Goal: Information Seeking & Learning: Learn about a topic

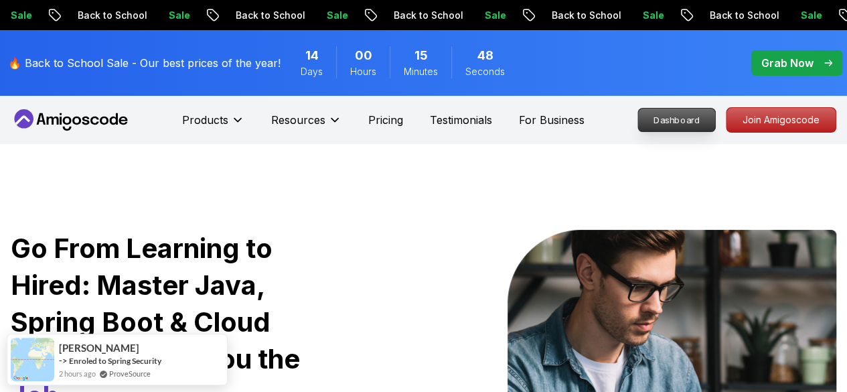
click at [683, 116] on p "Dashboard" at bounding box center [676, 119] width 77 height 23
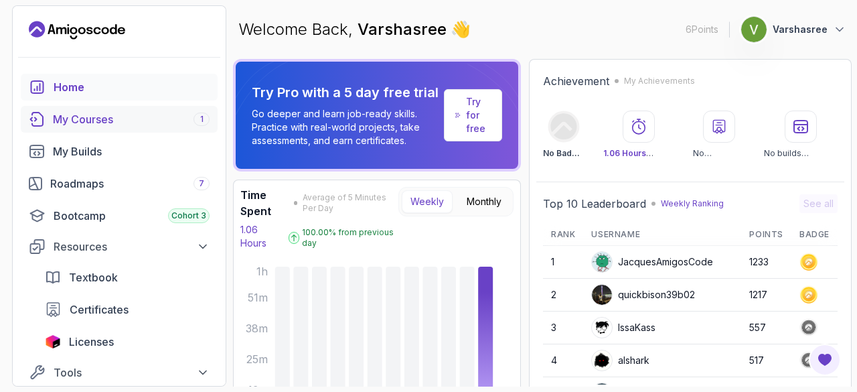
click at [118, 118] on div "My Courses 1" at bounding box center [131, 119] width 157 height 16
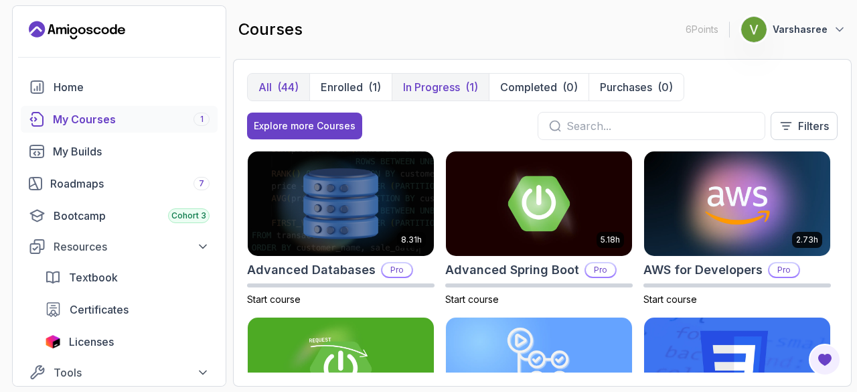
click at [465, 92] on div "(1)" at bounding box center [471, 87] width 13 height 16
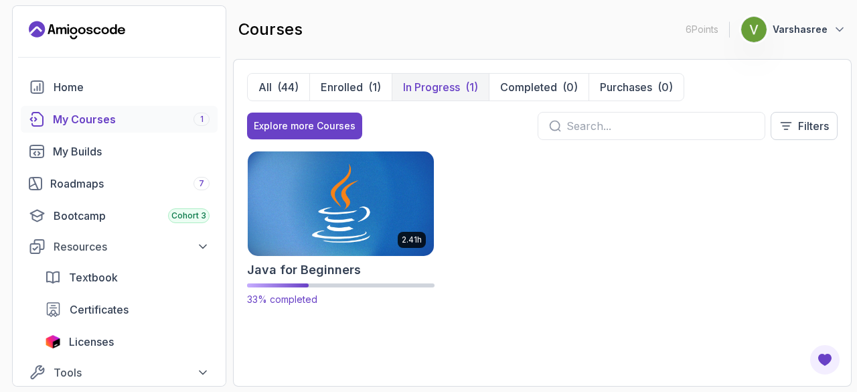
click at [341, 248] on img at bounding box center [341, 203] width 196 height 109
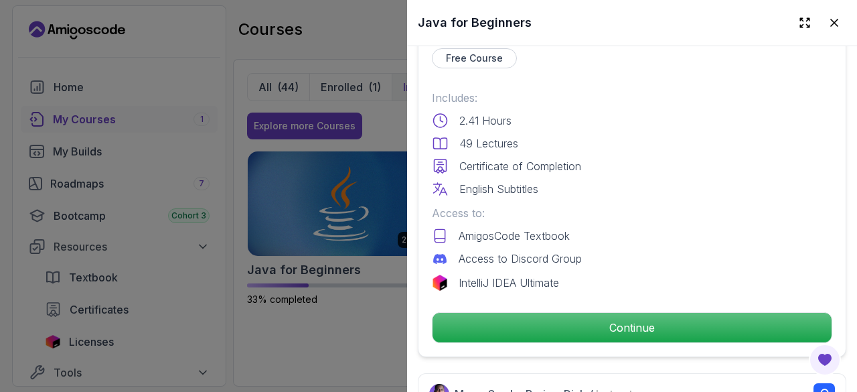
scroll to position [358, 0]
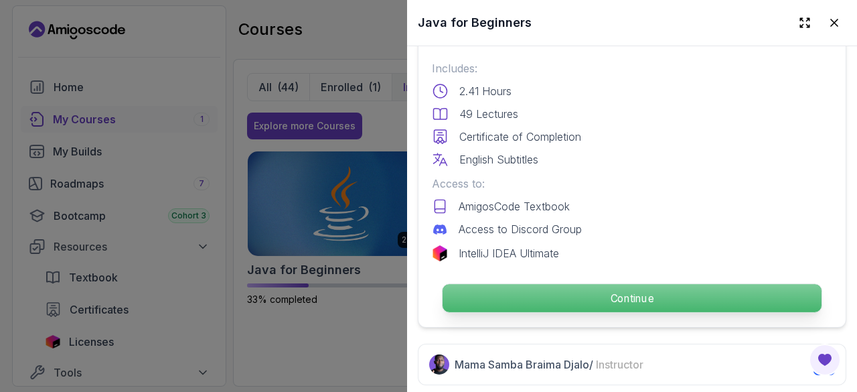
click at [554, 288] on p "Continue" at bounding box center [632, 298] width 379 height 28
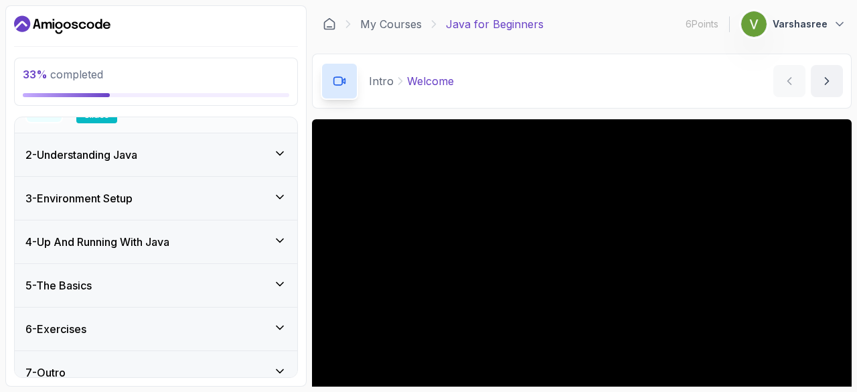
scroll to position [197, 0]
click at [187, 220] on div "4 - Up And Running With Java" at bounding box center [156, 241] width 283 height 43
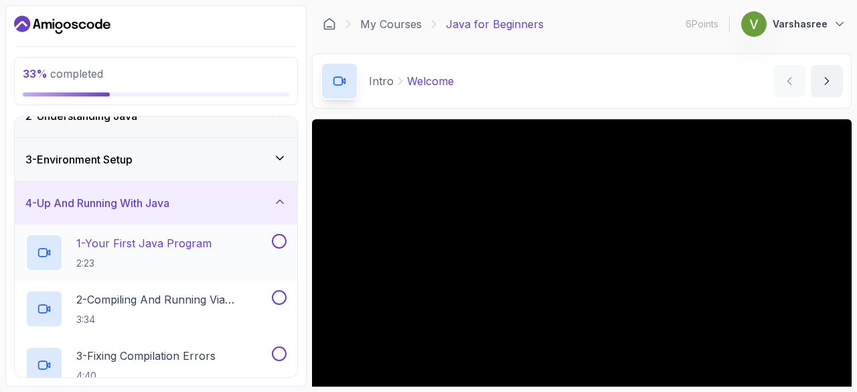
scroll to position [66, 0]
click at [133, 153] on h3 "3 - Environment Setup" at bounding box center [78, 159] width 107 height 16
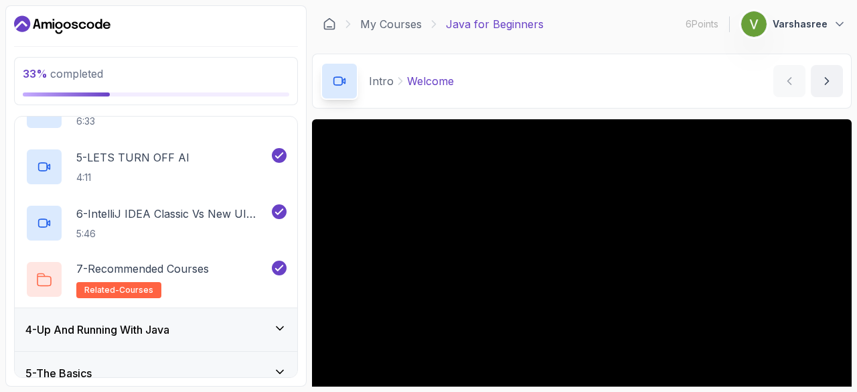
scroll to position [435, 0]
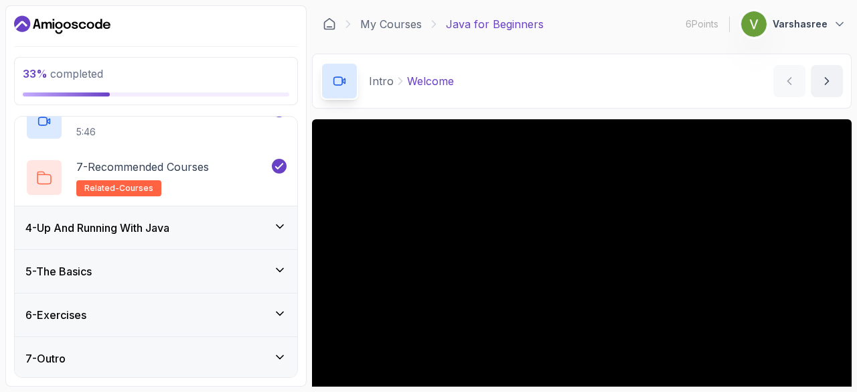
click at [98, 220] on h3 "4 - Up And Running With Java" at bounding box center [97, 228] width 144 height 16
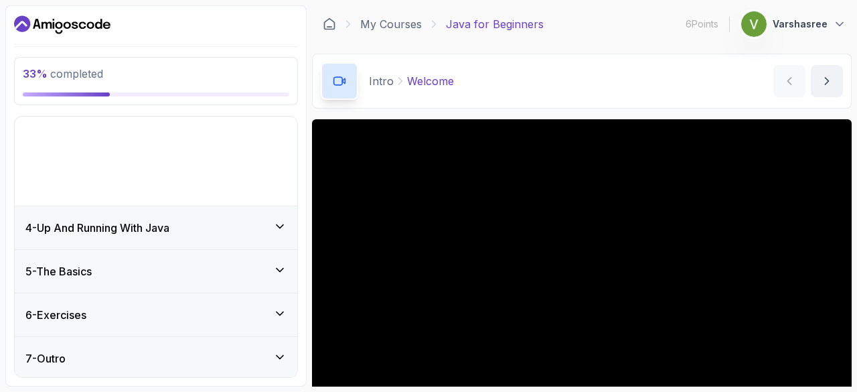
scroll to position [41, 0]
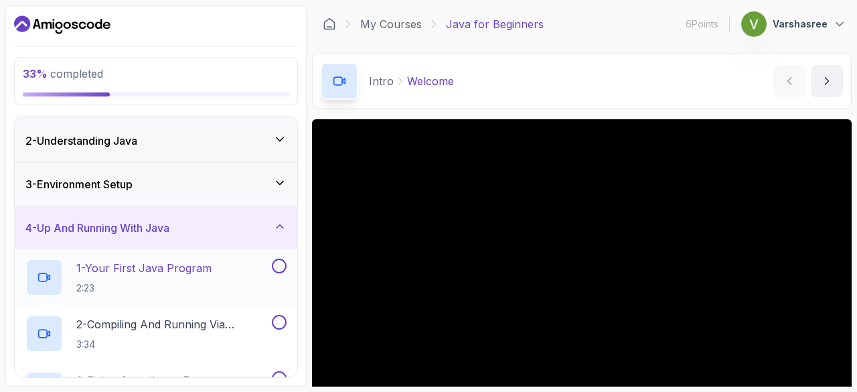
click at [106, 260] on p "1 - Your First Java Program" at bounding box center [143, 268] width 135 height 16
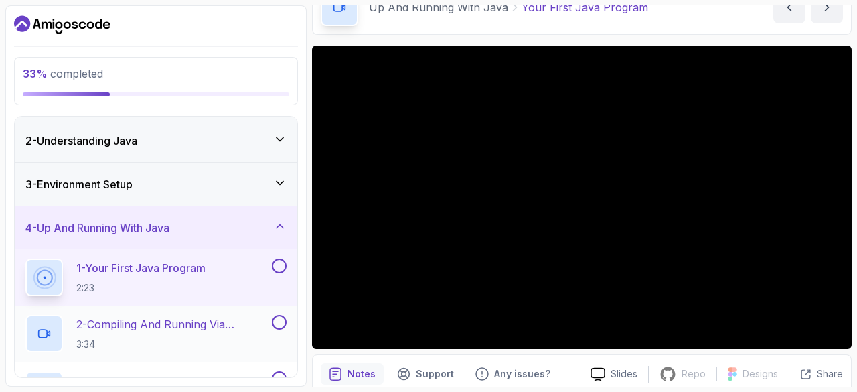
scroll to position [24, 0]
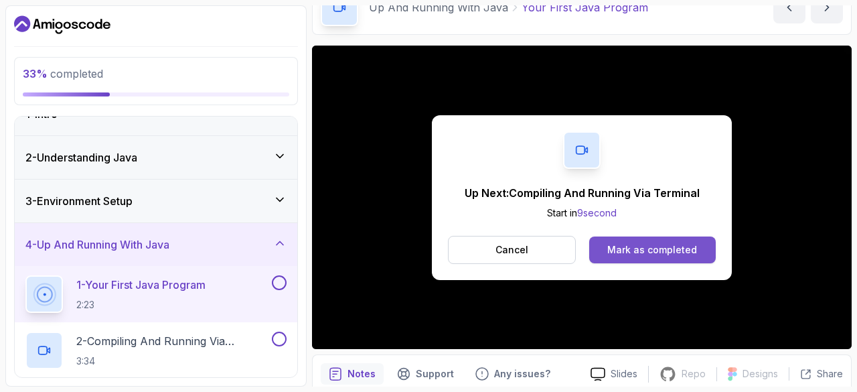
click at [639, 244] on div "Mark as completed" at bounding box center [652, 249] width 90 height 13
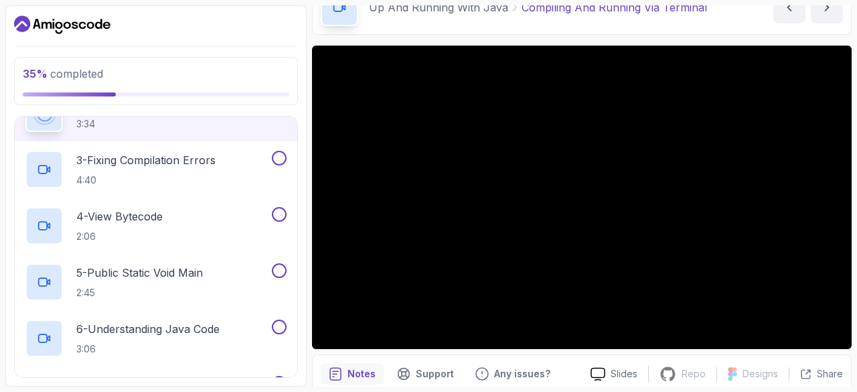
scroll to position [204, 0]
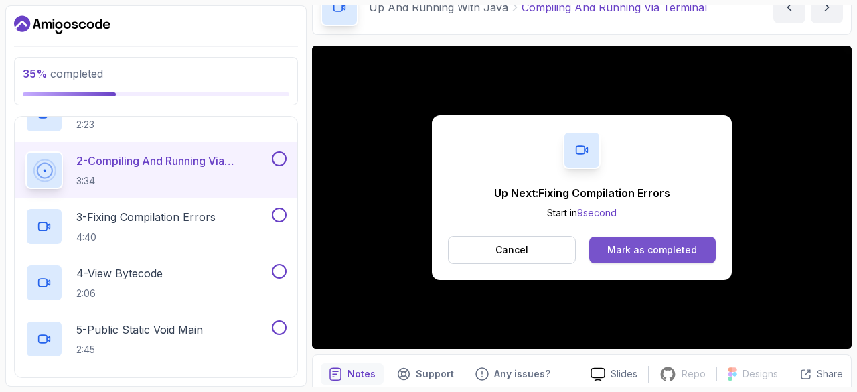
click at [658, 256] on button "Mark as completed" at bounding box center [652, 249] width 127 height 27
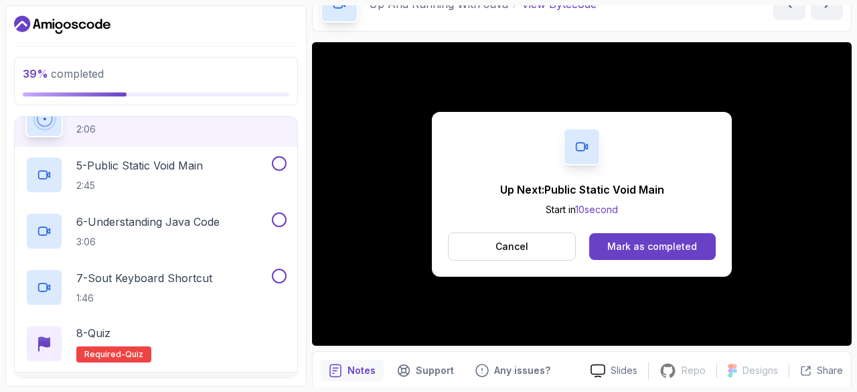
scroll to position [371, 0]
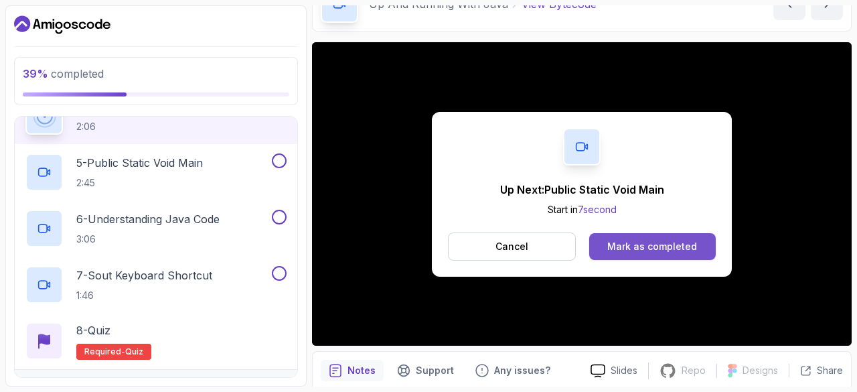
click at [652, 241] on div "Mark as completed" at bounding box center [652, 246] width 90 height 13
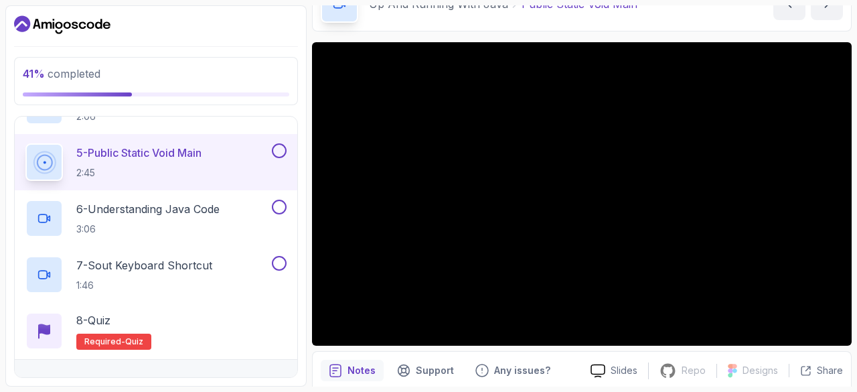
scroll to position [380, 0]
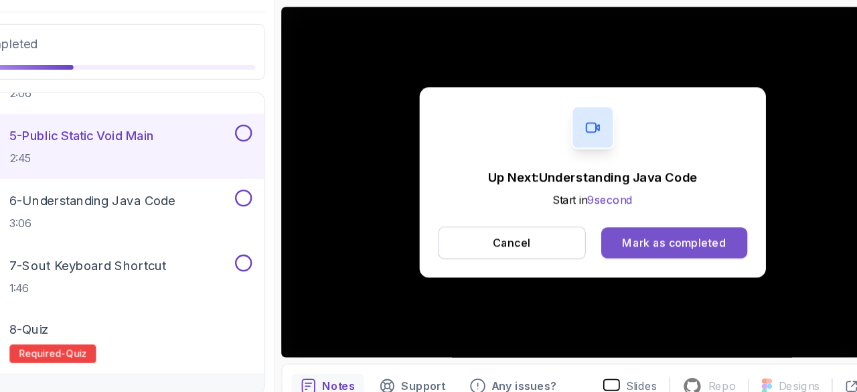
click at [616, 240] on div "Mark as completed" at bounding box center [652, 246] width 90 height 13
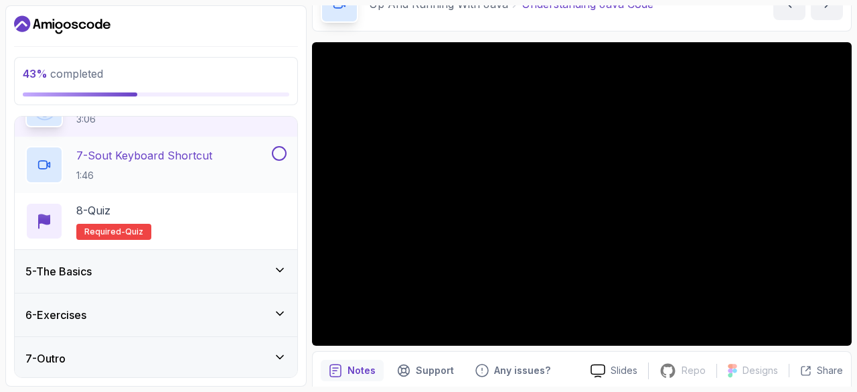
scroll to position [488, 0]
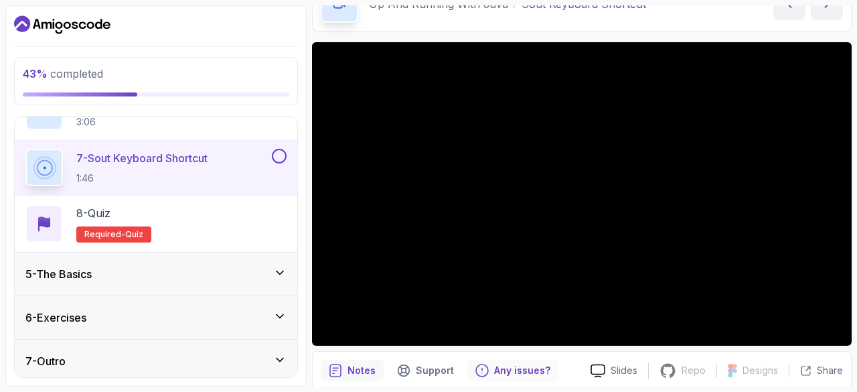
scroll to position [491, 0]
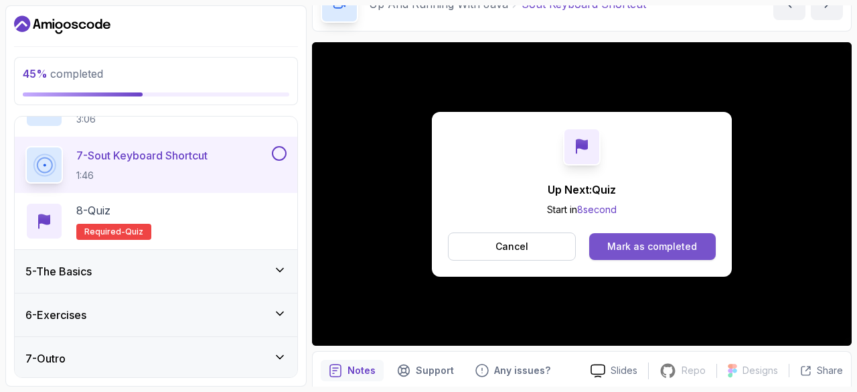
click at [631, 240] on div "Mark as completed" at bounding box center [652, 246] width 90 height 13
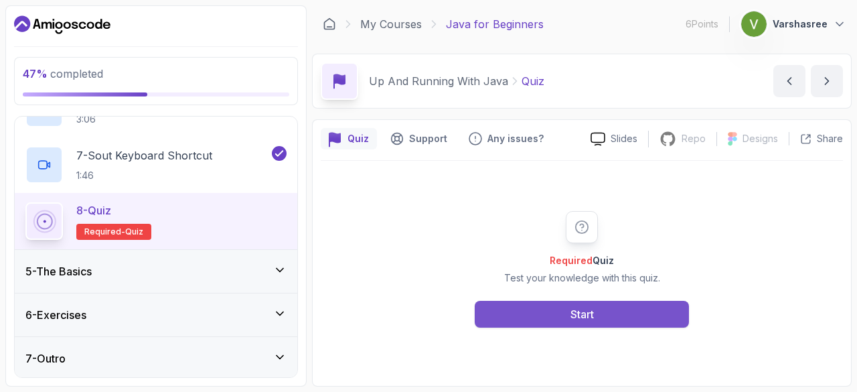
click at [548, 311] on button "Start" at bounding box center [582, 314] width 214 height 27
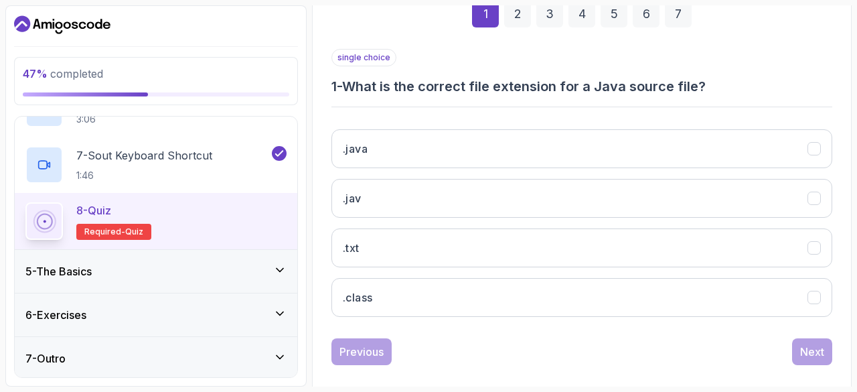
scroll to position [212, 0]
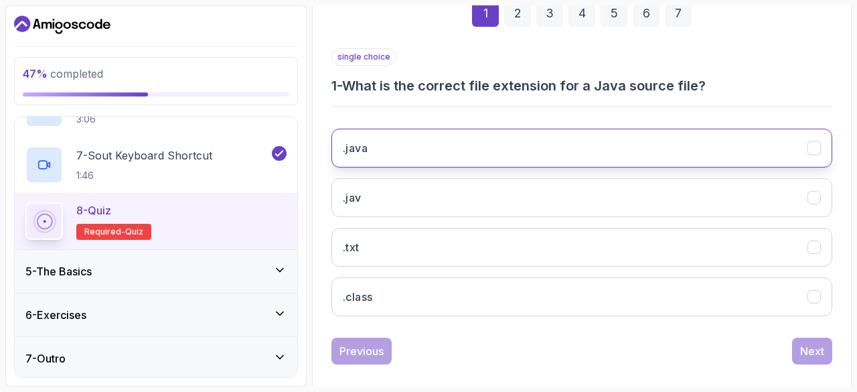
click at [379, 131] on button ".java" at bounding box center [581, 148] width 501 height 39
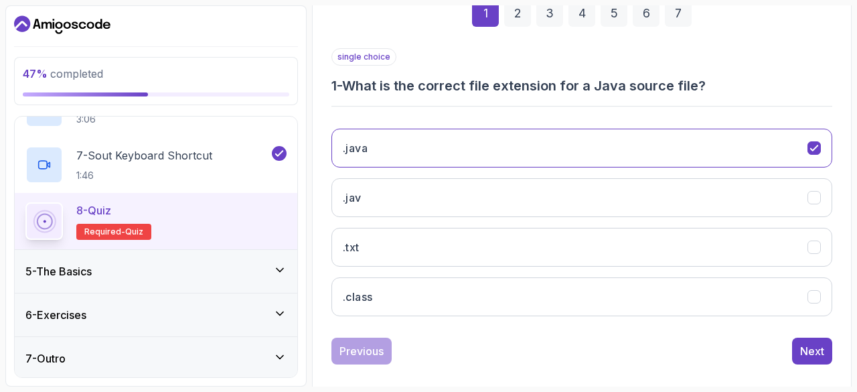
click at [833, 339] on div "1 2 3 4 5 6 7 single choice 1 - What is the correct file extension for a Java s…" at bounding box center [582, 171] width 522 height 407
click at [827, 341] on button "Next" at bounding box center [812, 350] width 40 height 27
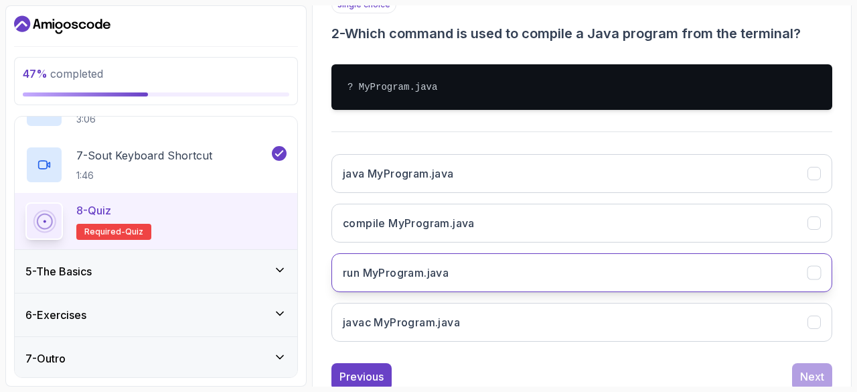
scroll to position [273, 0]
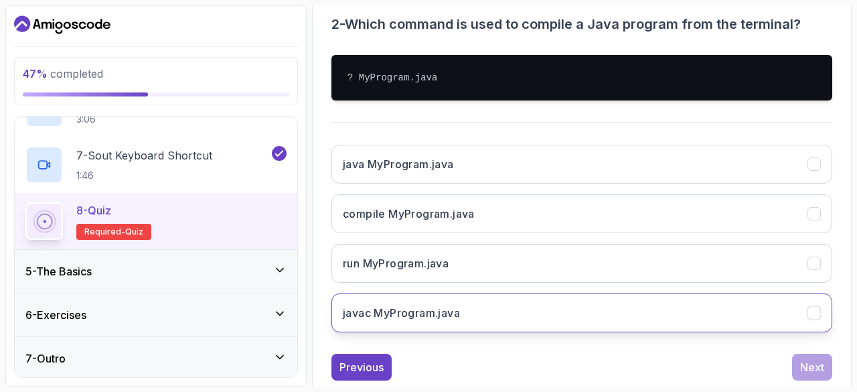
click at [460, 313] on h3 "javac MyProgram.java" at bounding box center [401, 313] width 117 height 16
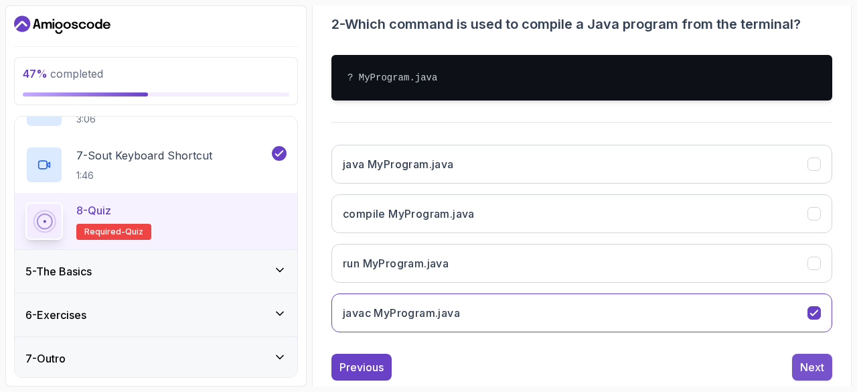
click at [806, 359] on div "Next" at bounding box center [812, 367] width 24 height 16
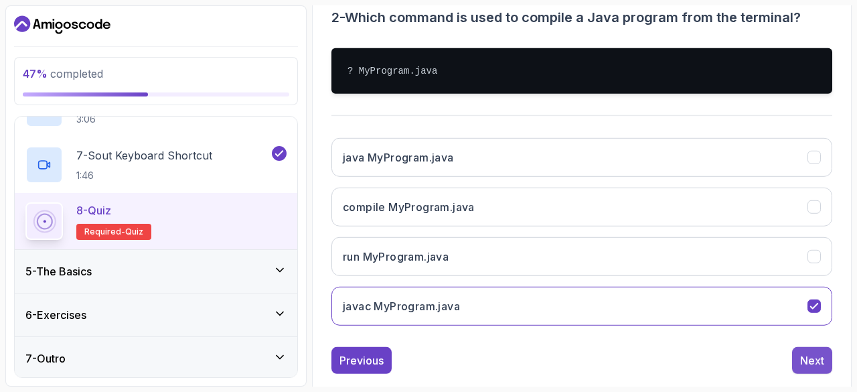
scroll to position [243, 0]
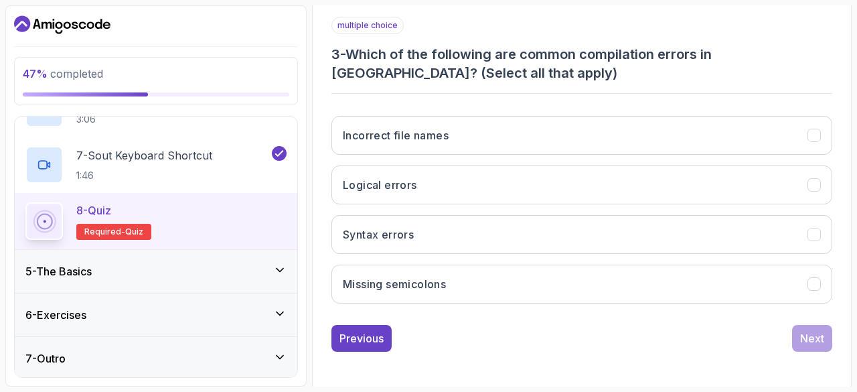
click at [406, 252] on div "Incorrect file names Logical errors Syntax errors Missing semicolons" at bounding box center [581, 209] width 501 height 209
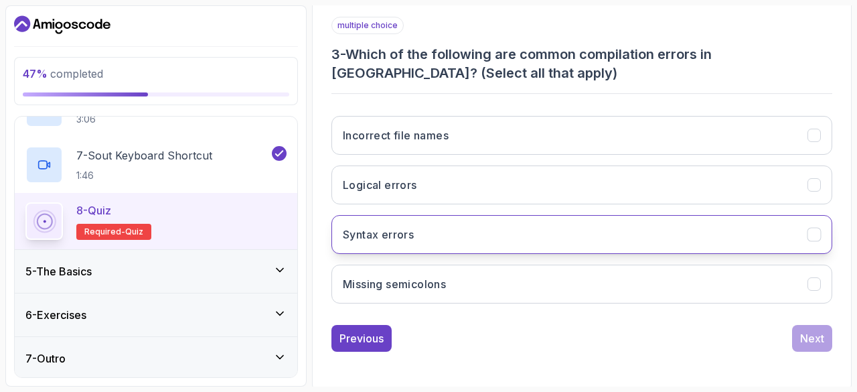
click at [412, 226] on h3 "Syntax errors" at bounding box center [378, 234] width 71 height 16
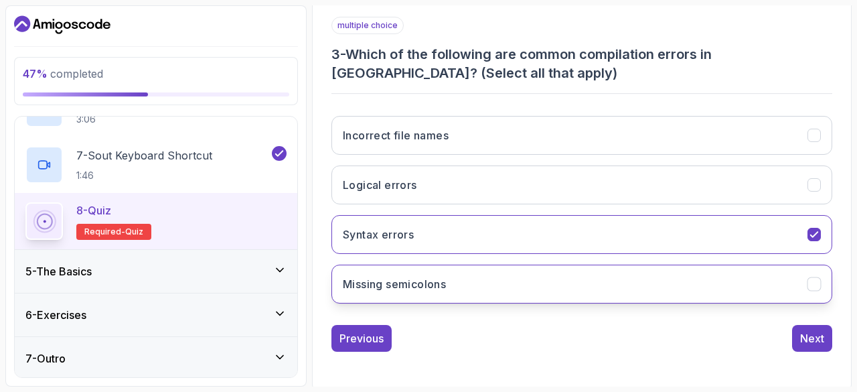
click at [430, 271] on button "Missing semicolons" at bounding box center [581, 283] width 501 height 39
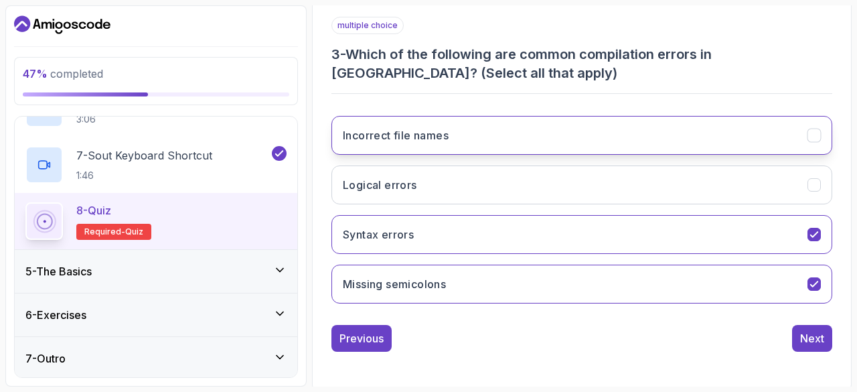
click at [441, 127] on h3 "Incorrect file names" at bounding box center [396, 135] width 106 height 16
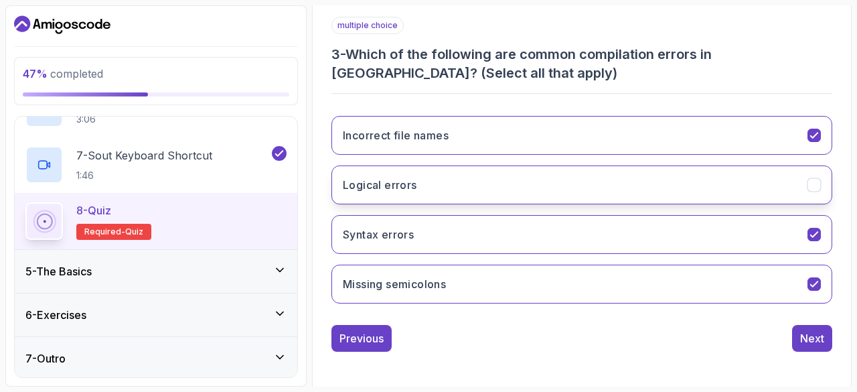
click at [451, 182] on button "Logical errors" at bounding box center [581, 184] width 501 height 39
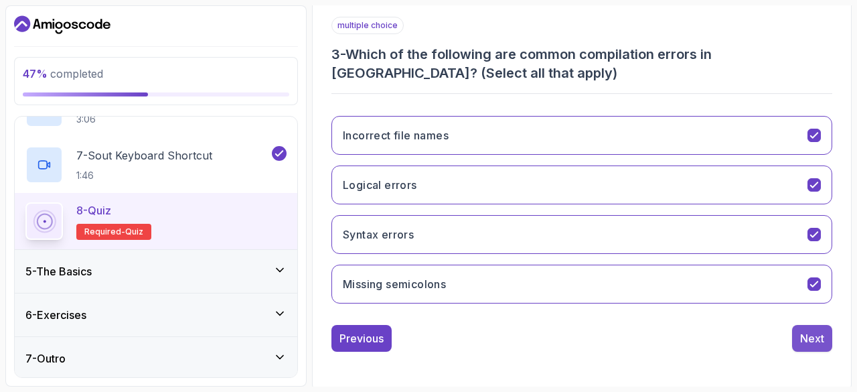
click at [807, 336] on div "Next" at bounding box center [812, 338] width 24 height 16
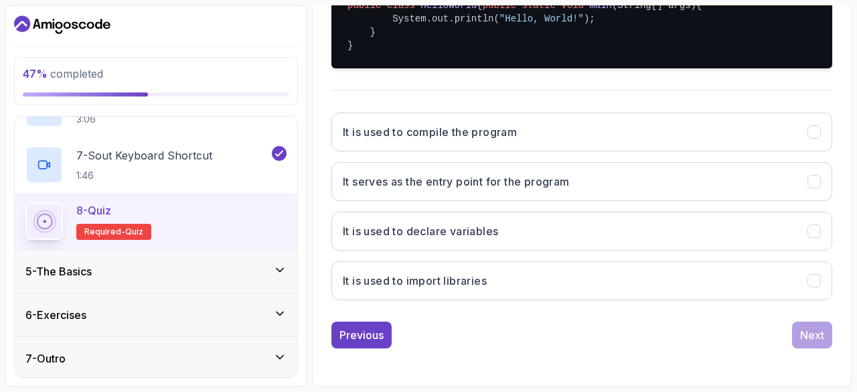
scroll to position [351, 0]
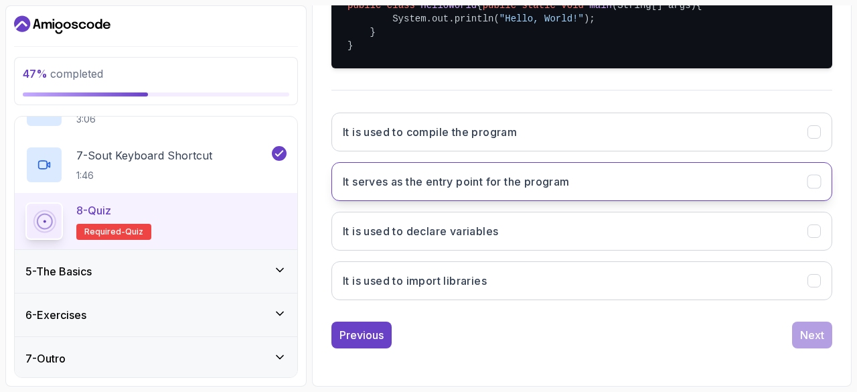
click at [461, 169] on button "It serves as the entry point for the program" at bounding box center [581, 181] width 501 height 39
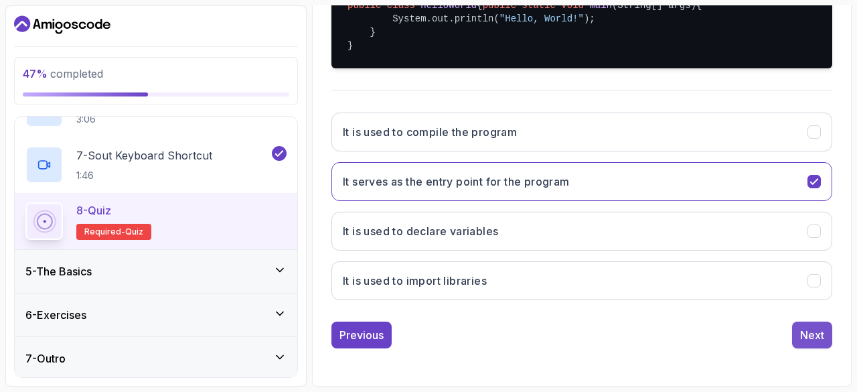
click at [809, 332] on div "Next" at bounding box center [812, 335] width 24 height 16
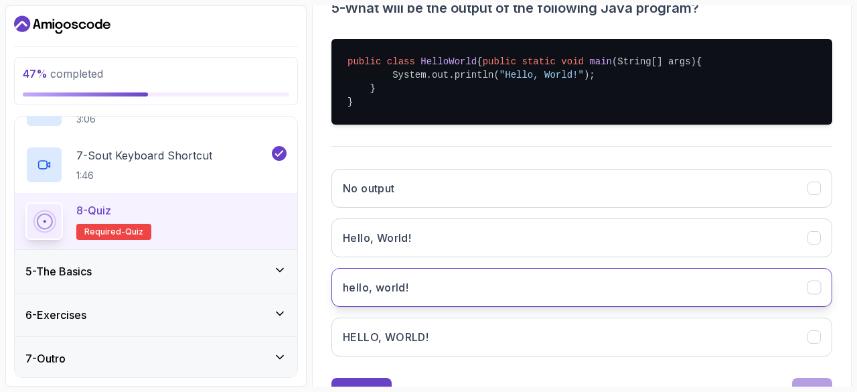
scroll to position [291, 0]
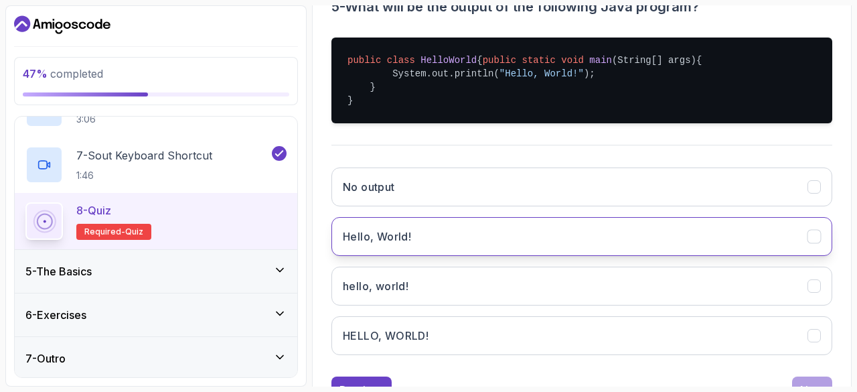
click at [435, 256] on button "Hello, World!" at bounding box center [581, 236] width 501 height 39
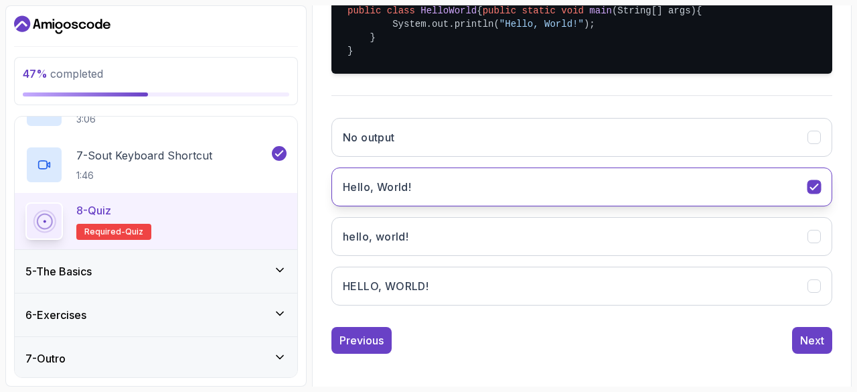
scroll to position [356, 0]
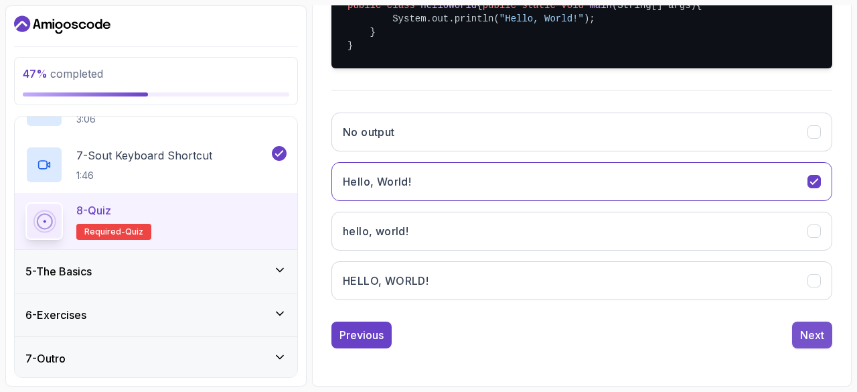
click at [811, 327] on div "Next" at bounding box center [812, 335] width 24 height 16
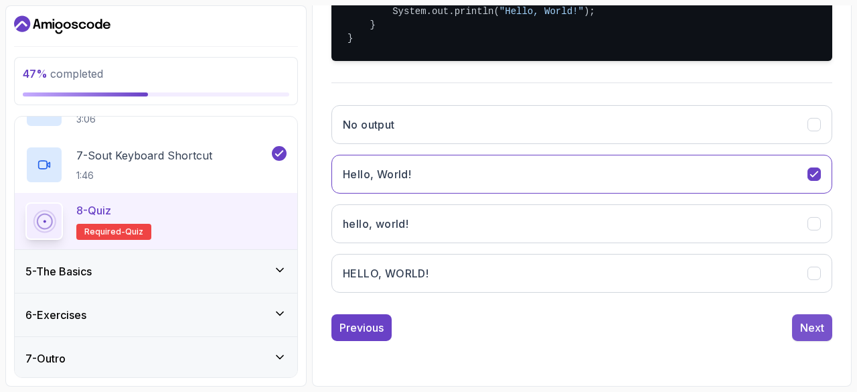
scroll to position [243, 0]
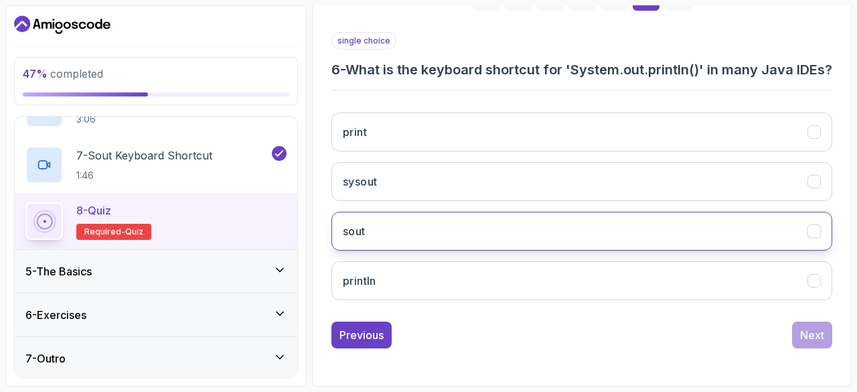
click at [497, 247] on button "sout" at bounding box center [581, 231] width 501 height 39
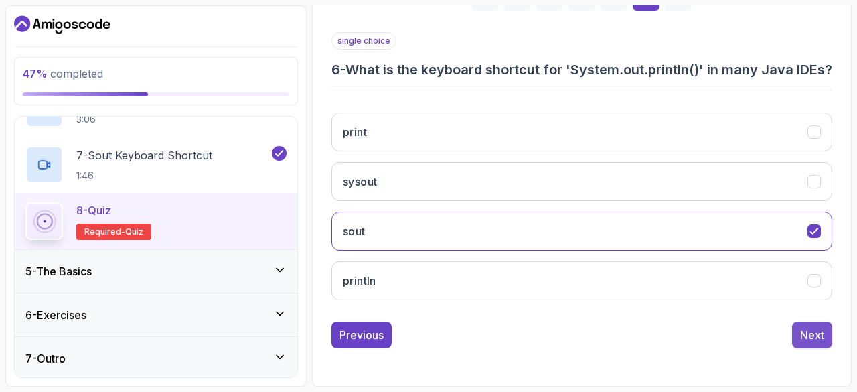
click at [826, 327] on button "Next" at bounding box center [812, 334] width 40 height 27
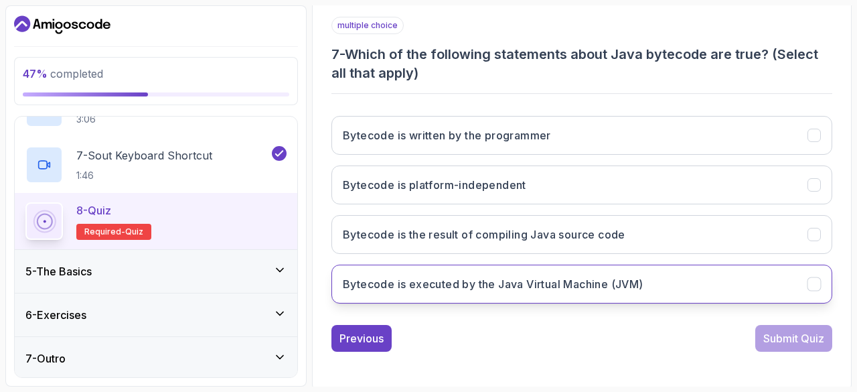
click at [471, 276] on h3 "Bytecode is executed by the Java Virtual Machine (JVM)" at bounding box center [493, 284] width 301 height 16
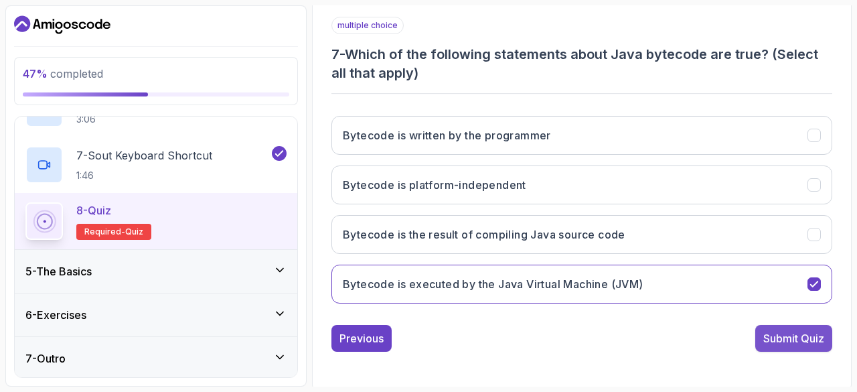
click at [773, 330] on div "Submit Quiz" at bounding box center [793, 338] width 61 height 16
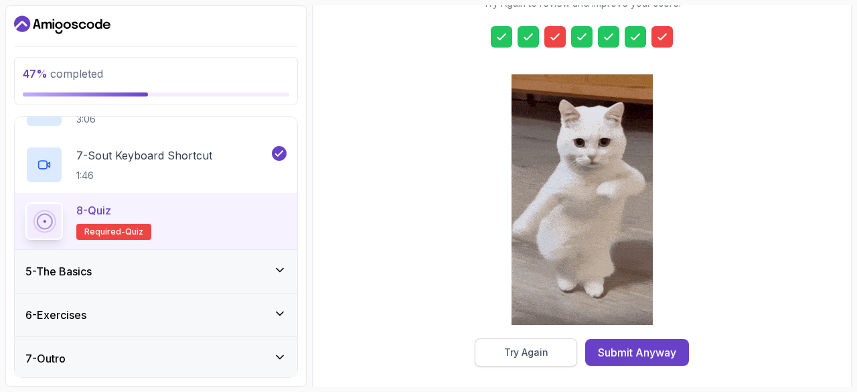
click at [541, 338] on button "Try Again" at bounding box center [526, 352] width 102 height 28
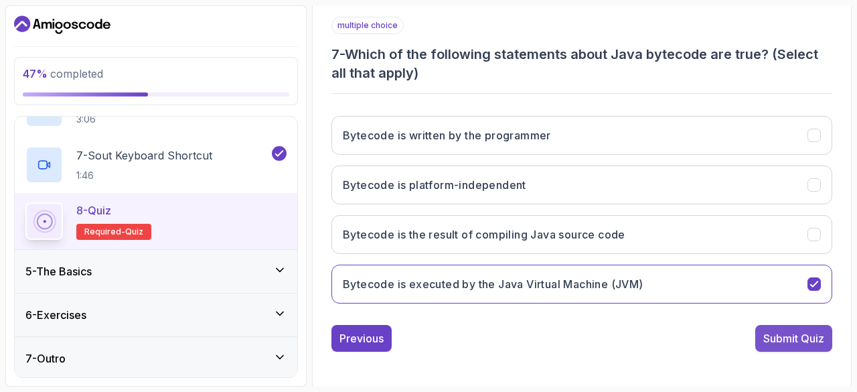
click at [793, 336] on div "Submit Quiz" at bounding box center [793, 338] width 61 height 16
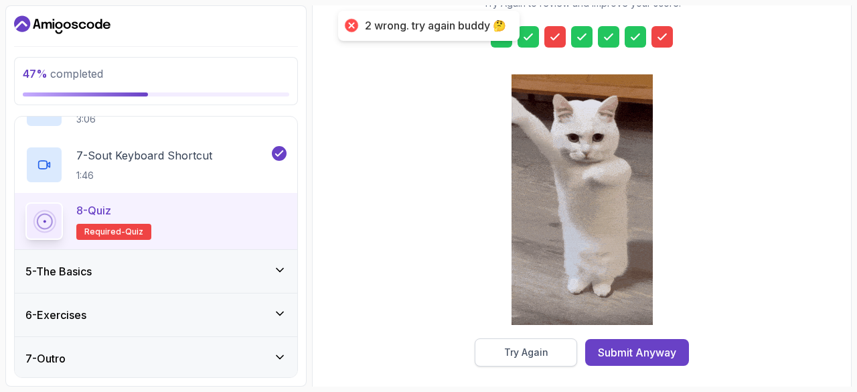
click at [534, 350] on div "Try Again" at bounding box center [526, 351] width 44 height 13
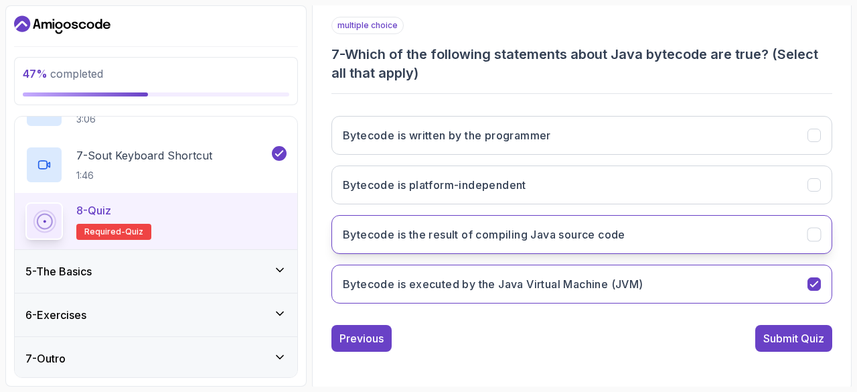
click at [525, 234] on h3 "Bytecode is the result of compiling Java source code" at bounding box center [484, 234] width 283 height 16
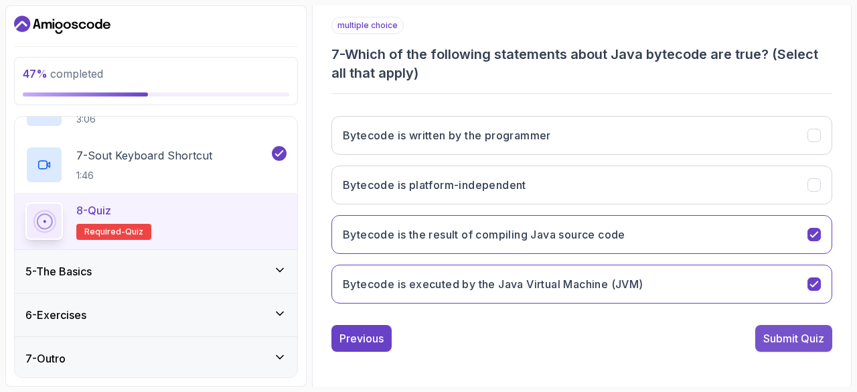
click at [805, 333] on div "Submit Quiz" at bounding box center [793, 338] width 61 height 16
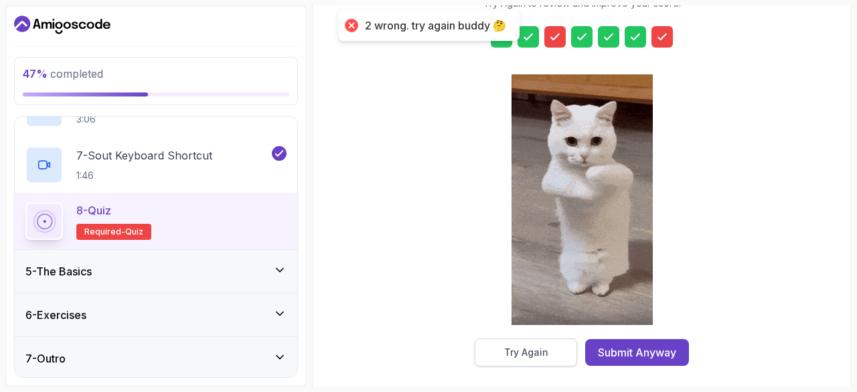
click at [507, 357] on button "Try Again" at bounding box center [526, 352] width 102 height 28
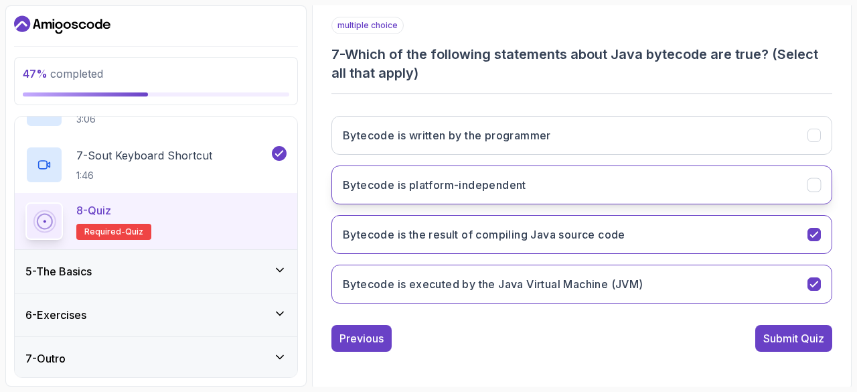
click at [458, 178] on h3 "Bytecode is platform-independent" at bounding box center [434, 185] width 183 height 16
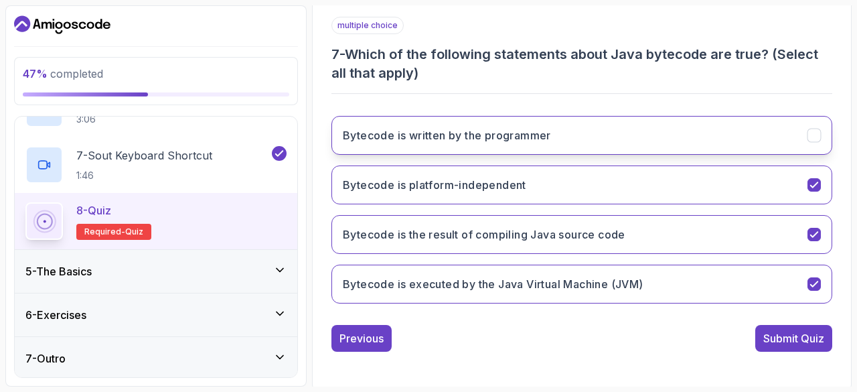
click at [495, 133] on h3 "Bytecode is written by the programmer" at bounding box center [447, 135] width 208 height 16
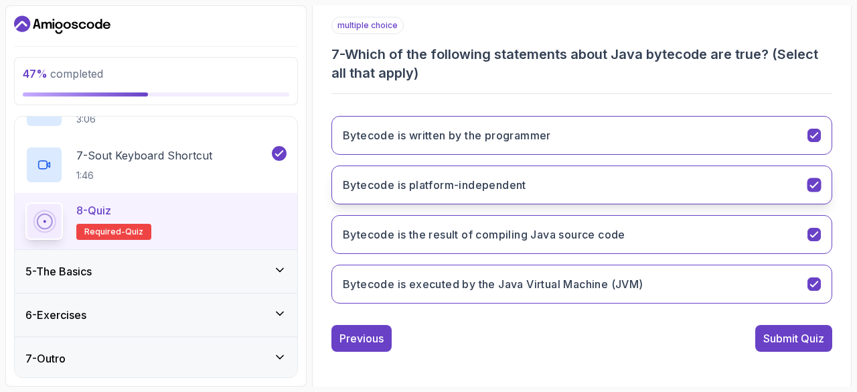
click at [510, 177] on h3 "Bytecode is platform-independent" at bounding box center [434, 185] width 183 height 16
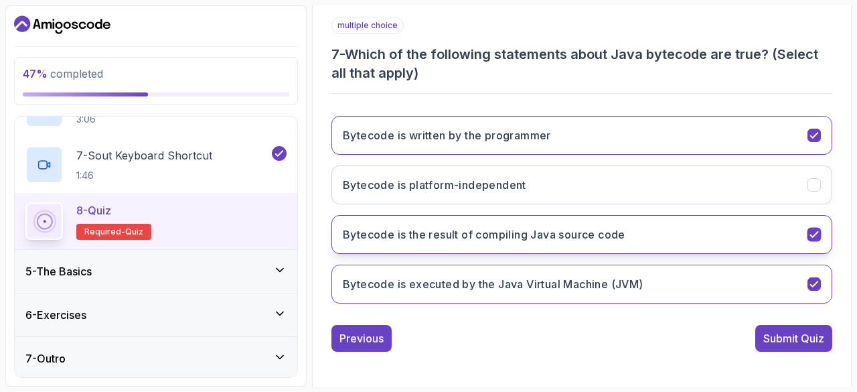
click at [520, 218] on button "Bytecode is the result of compiling Java source code" at bounding box center [581, 234] width 501 height 39
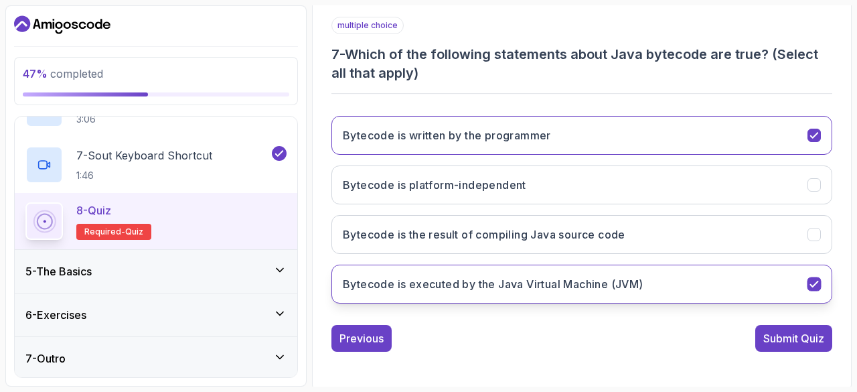
click at [534, 267] on button "Bytecode is executed by the Java Virtual Machine (JVM)" at bounding box center [581, 283] width 501 height 39
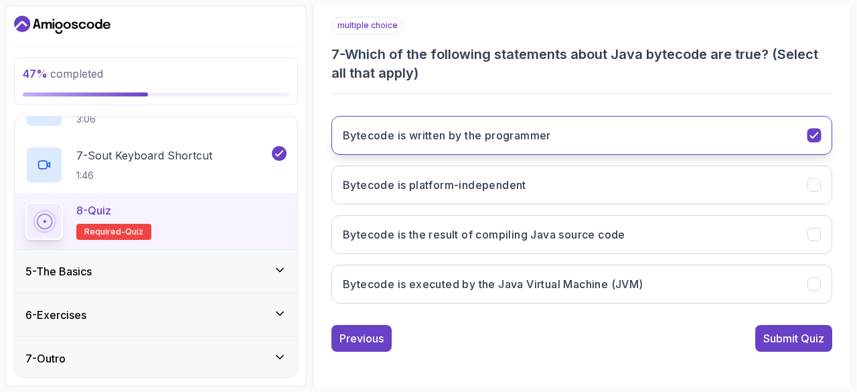
click at [533, 144] on button "Bytecode is written by the programmer" at bounding box center [581, 135] width 501 height 39
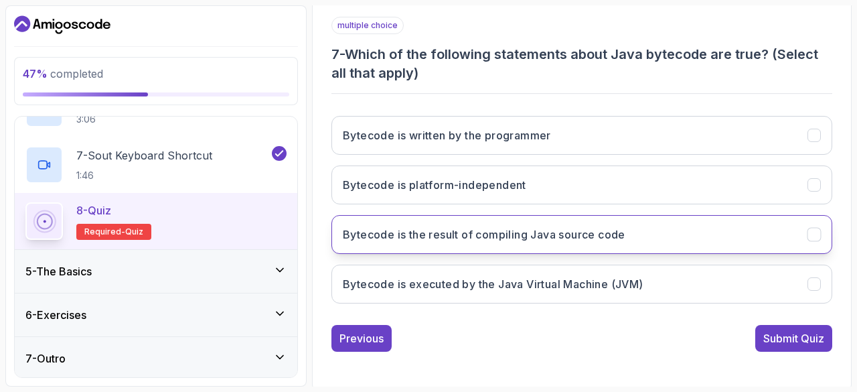
click at [550, 240] on button "Bytecode is the result of compiling Java source code" at bounding box center [581, 234] width 501 height 39
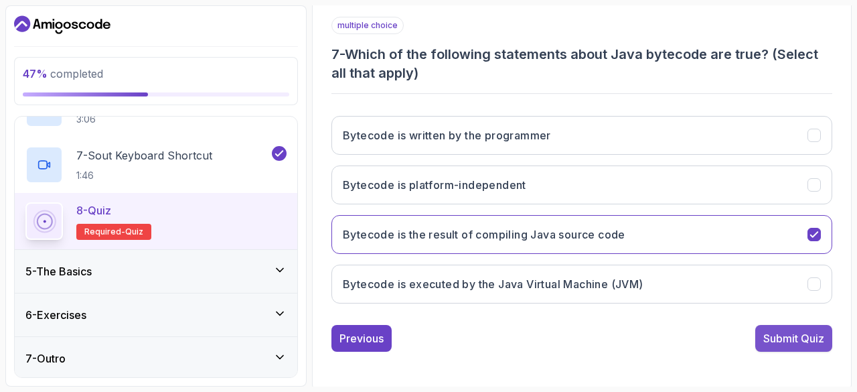
click at [763, 334] on div "Submit Quiz" at bounding box center [793, 338] width 61 height 16
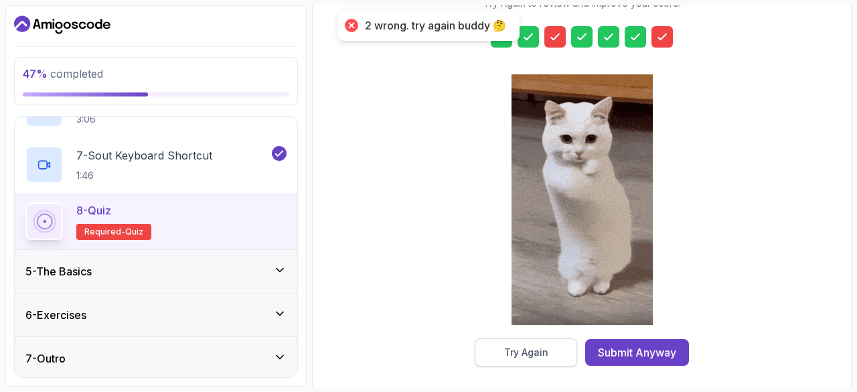
click at [550, 356] on button "Try Again" at bounding box center [526, 352] width 102 height 28
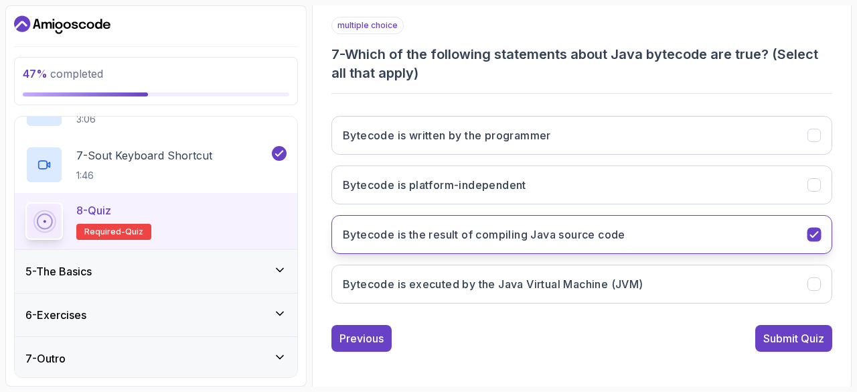
click at [541, 240] on button "Bytecode is the result of compiling Java source code" at bounding box center [581, 234] width 501 height 39
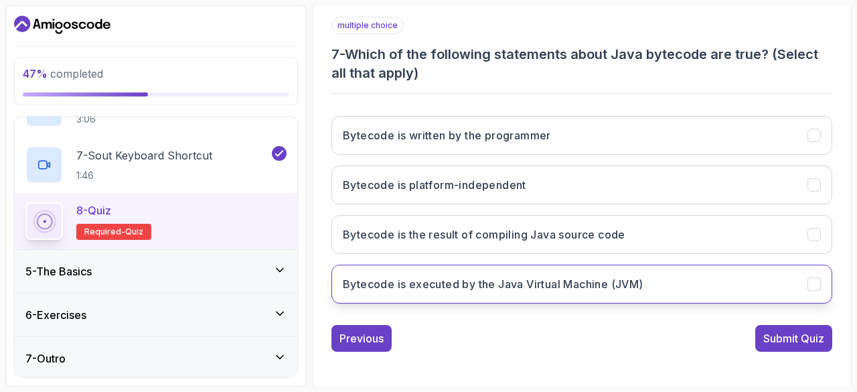
click at [567, 268] on button "Bytecode is executed by the Java Virtual Machine (JVM)" at bounding box center [581, 283] width 501 height 39
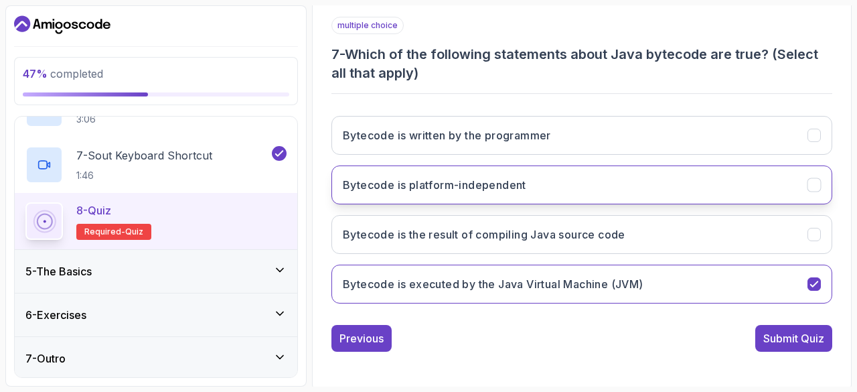
click at [540, 166] on button "Bytecode is platform-independent" at bounding box center [581, 184] width 501 height 39
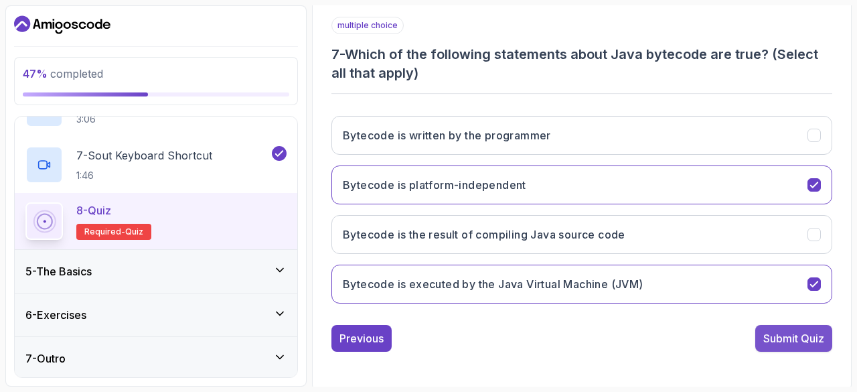
click at [787, 338] on div "Submit Quiz" at bounding box center [793, 338] width 61 height 16
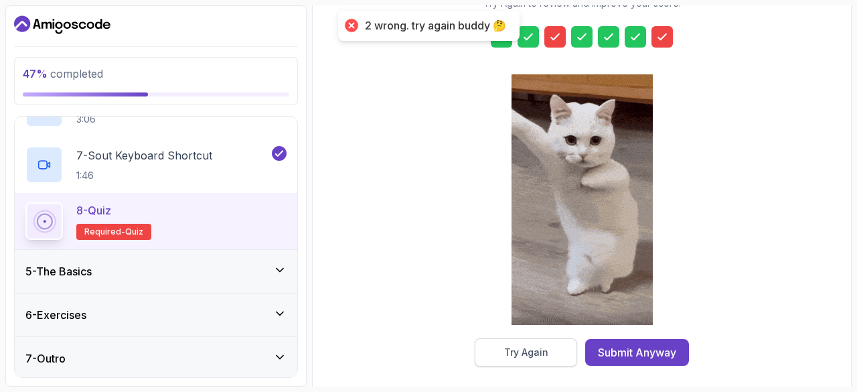
click at [557, 338] on button "Try Again" at bounding box center [526, 352] width 102 height 28
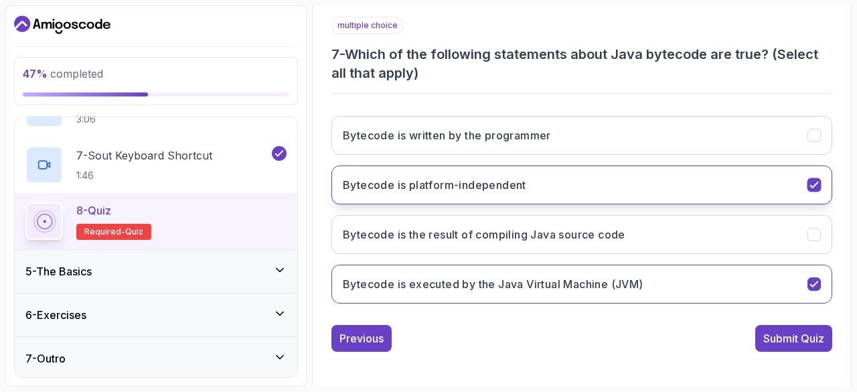
click at [573, 199] on button "Bytecode is platform-independent" at bounding box center [581, 184] width 501 height 39
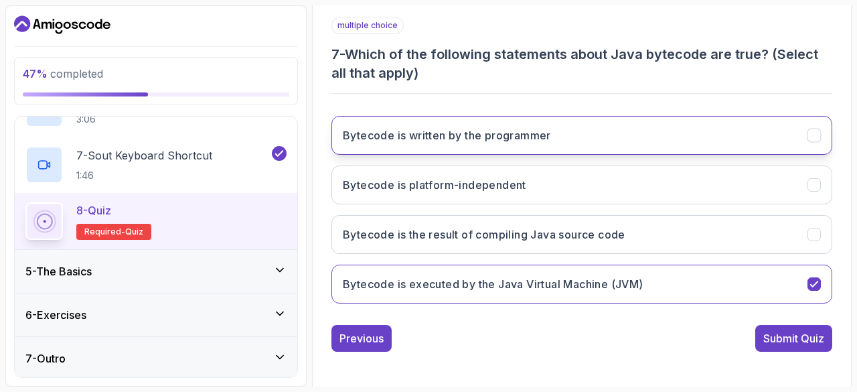
click at [585, 148] on button "Bytecode is written by the programmer" at bounding box center [581, 135] width 501 height 39
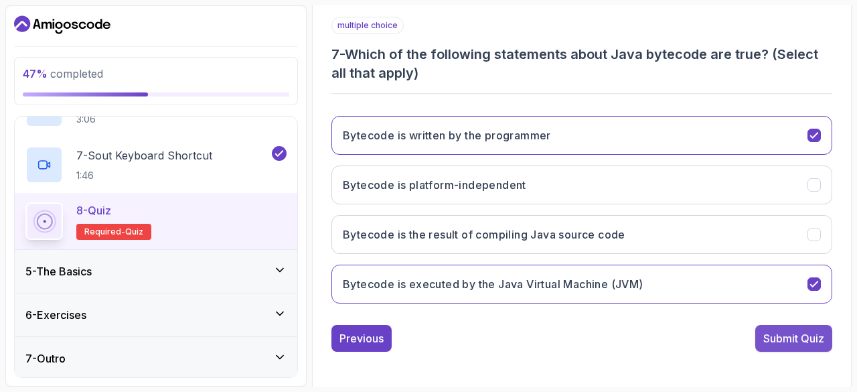
click at [775, 339] on div "Submit Quiz" at bounding box center [793, 338] width 61 height 16
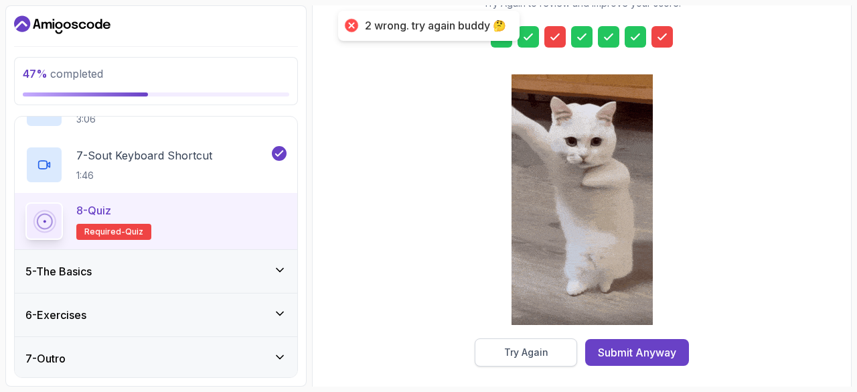
click at [565, 362] on button "Try Again" at bounding box center [526, 352] width 102 height 28
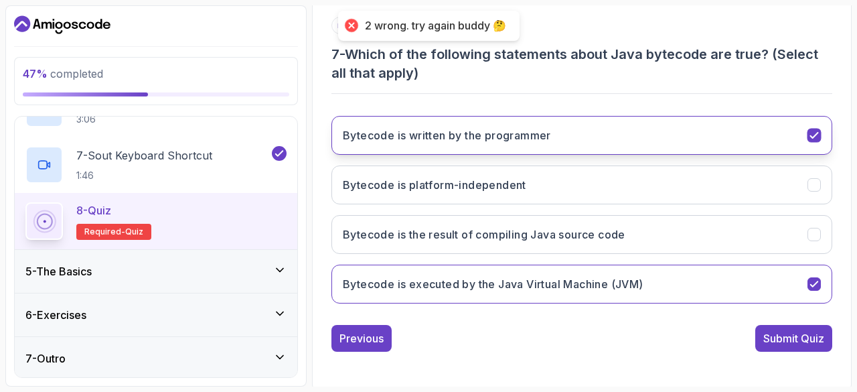
click at [611, 119] on button "Bytecode is written by the programmer" at bounding box center [581, 135] width 501 height 39
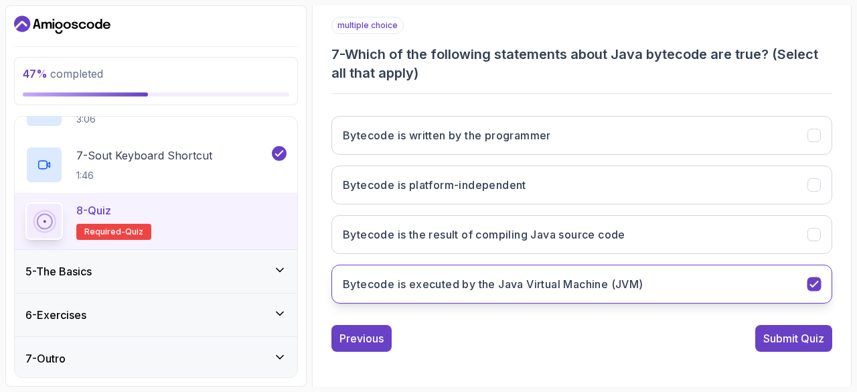
click at [610, 278] on h3 "Bytecode is executed by the Java Virtual Machine (JVM)" at bounding box center [493, 284] width 301 height 16
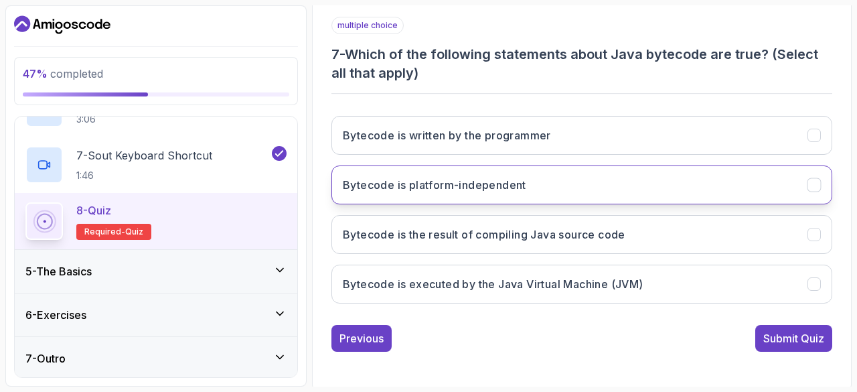
click at [554, 179] on button "Bytecode is platform-independent" at bounding box center [581, 184] width 501 height 39
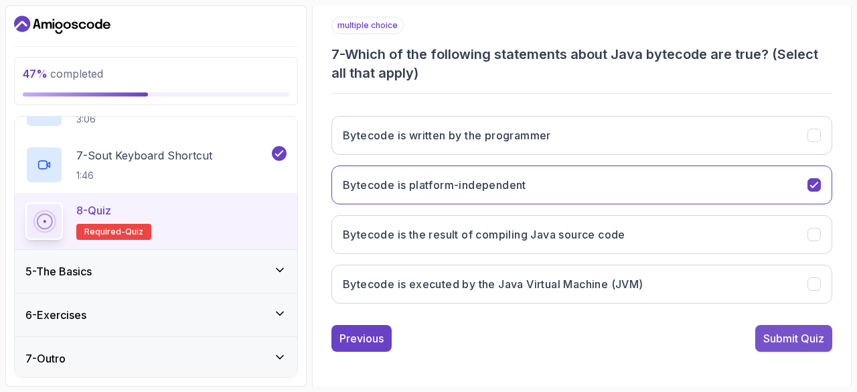
click at [783, 334] on div "Submit Quiz" at bounding box center [793, 338] width 61 height 16
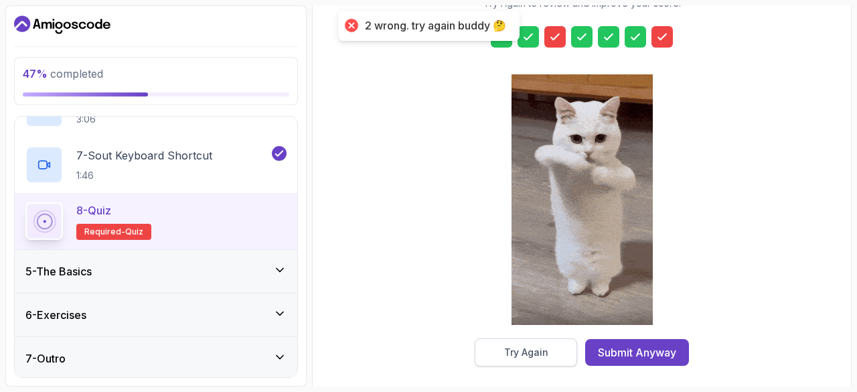
click at [524, 349] on div "Try Again" at bounding box center [526, 351] width 44 height 13
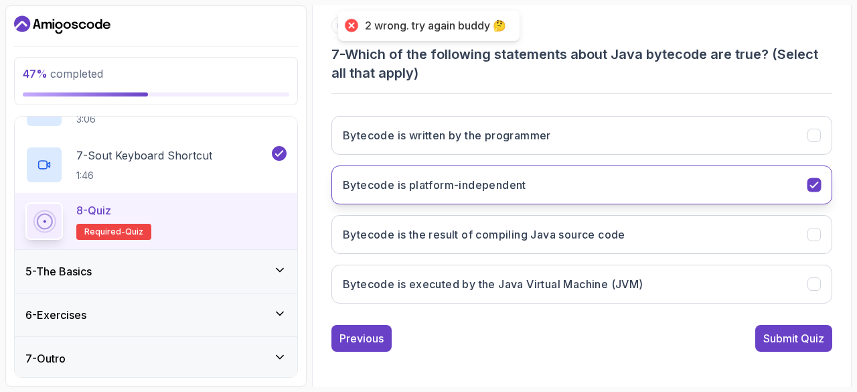
click at [562, 196] on button "Bytecode is platform-independent" at bounding box center [581, 184] width 501 height 39
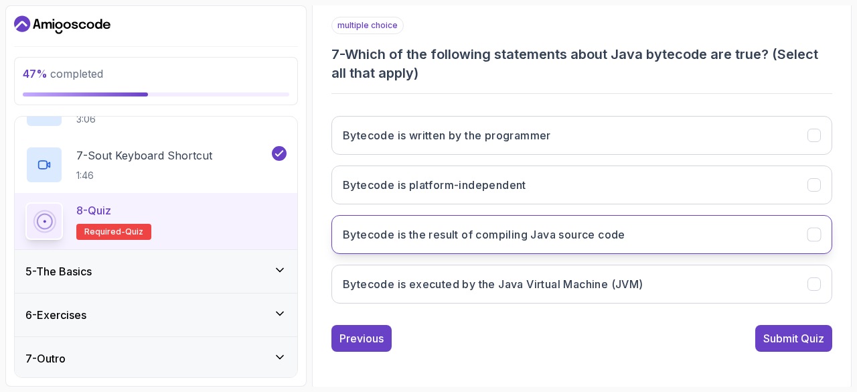
click at [562, 218] on button "Bytecode is the result of compiling Java source code" at bounding box center [581, 234] width 501 height 39
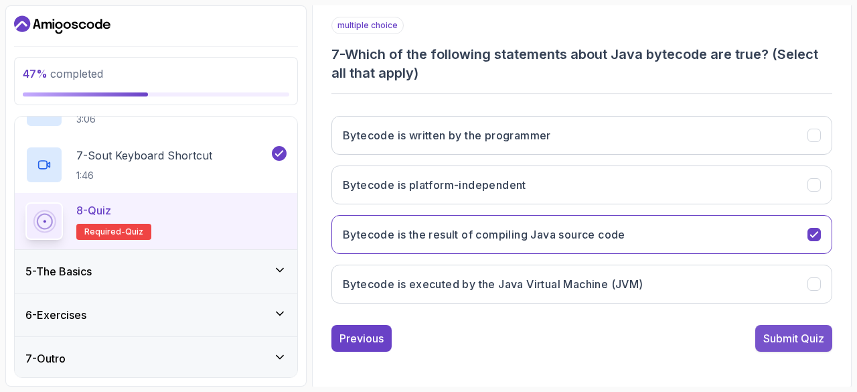
click at [774, 325] on button "Submit Quiz" at bounding box center [793, 338] width 77 height 27
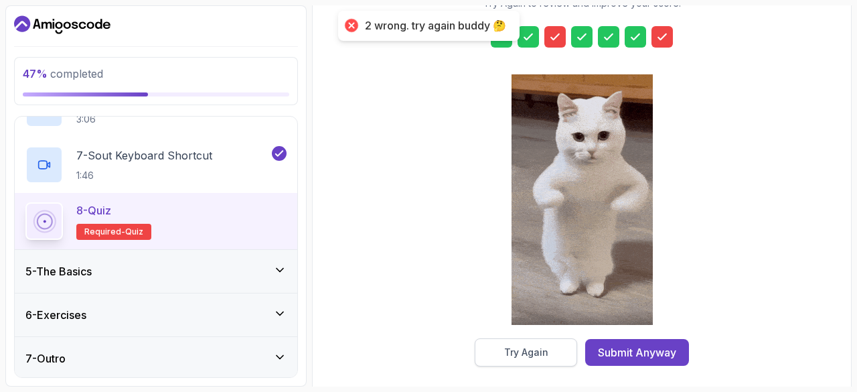
click at [553, 356] on button "Try Again" at bounding box center [526, 352] width 102 height 28
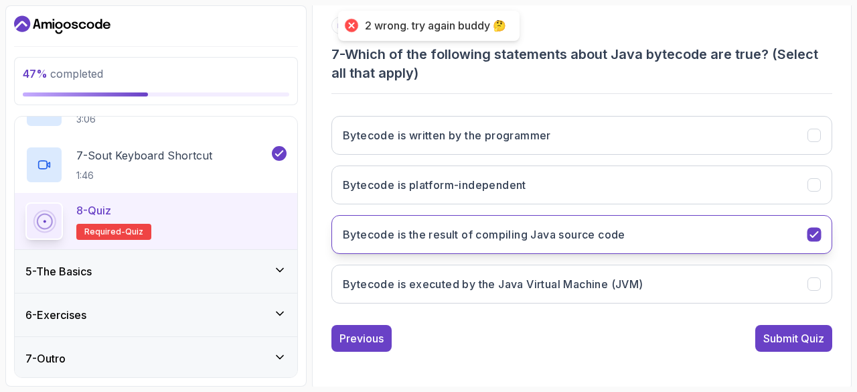
click at [587, 246] on button "Bytecode is the result of compiling Java source code" at bounding box center [581, 234] width 501 height 39
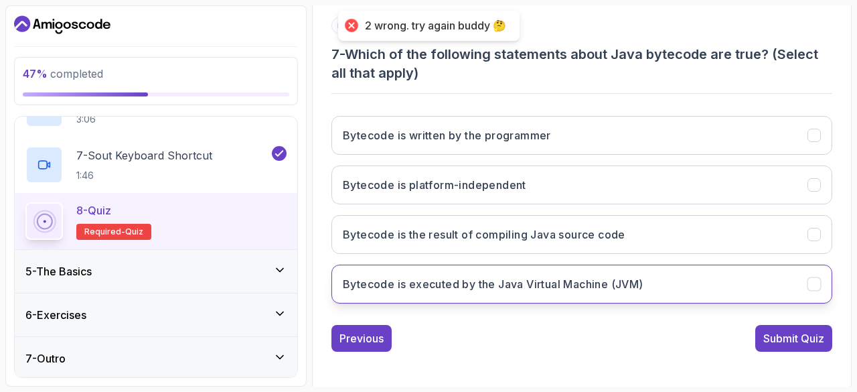
click at [593, 280] on h3 "Bytecode is executed by the Java Virtual Machine (JVM)" at bounding box center [493, 284] width 301 height 16
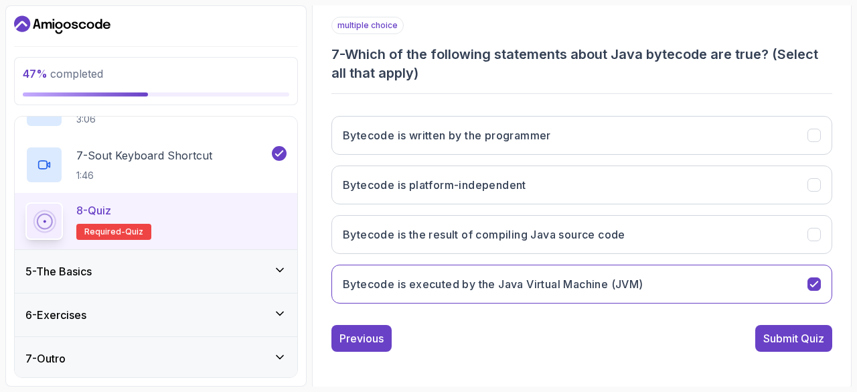
click at [613, 112] on div "Bytecode is written by the programmer Bytecode is platform-independent Bytecode…" at bounding box center [581, 209] width 501 height 209
click at [613, 127] on button "Bytecode is written by the programmer" at bounding box center [581, 135] width 501 height 39
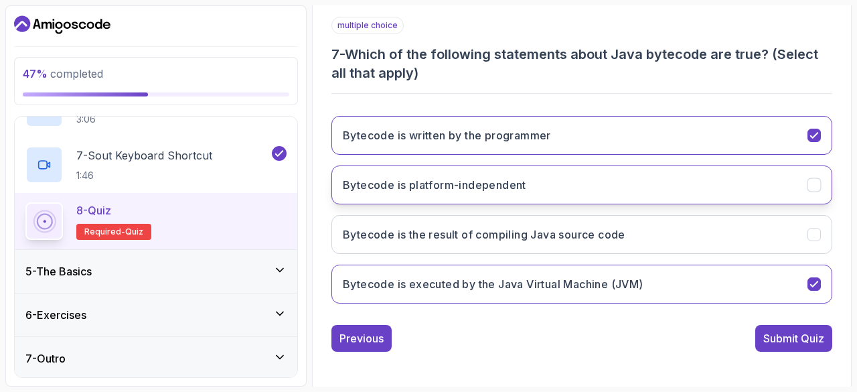
click at [621, 169] on button "Bytecode is platform-independent" at bounding box center [581, 184] width 501 height 39
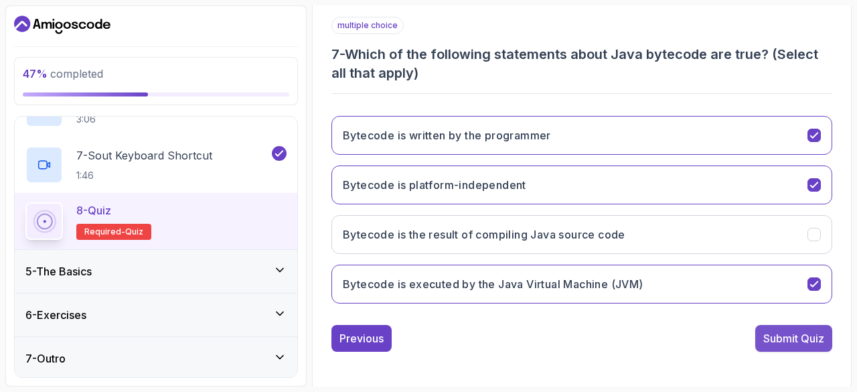
click at [774, 325] on button "Submit Quiz" at bounding box center [793, 338] width 77 height 27
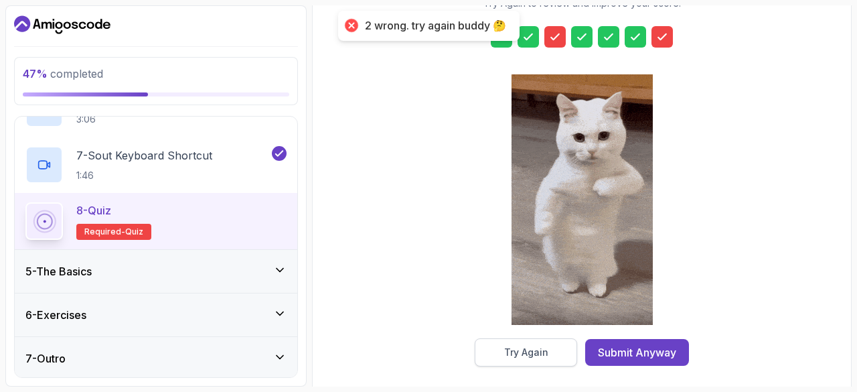
drag, startPoint x: 532, startPoint y: 368, endPoint x: 534, endPoint y: 346, distance: 21.6
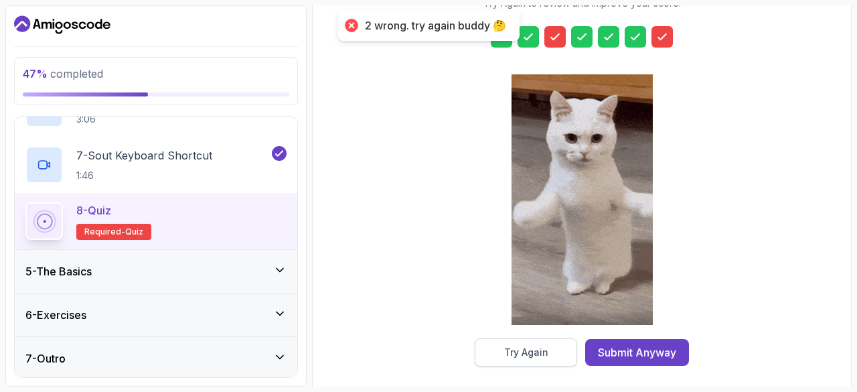
click at [534, 346] on div "You're score is 71 % Try Again to review and improve your score! Try Again Subm…" at bounding box center [582, 151] width 522 height 467
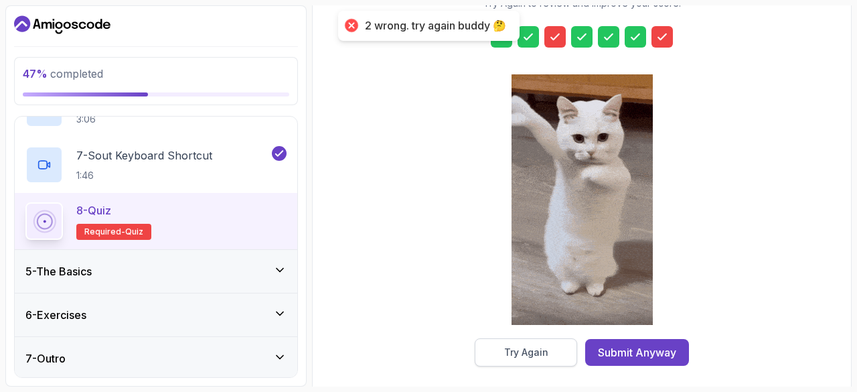
click at [534, 346] on div "Try Again" at bounding box center [526, 351] width 44 height 13
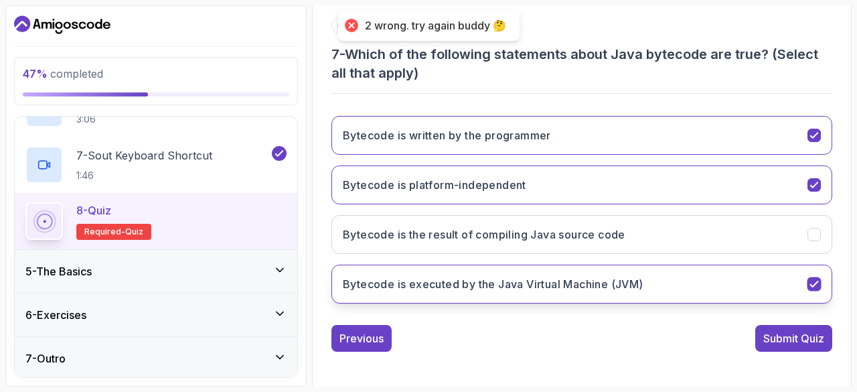
click at [532, 268] on button "Bytecode is executed by the Java Virtual Machine (JVM)" at bounding box center [581, 283] width 501 height 39
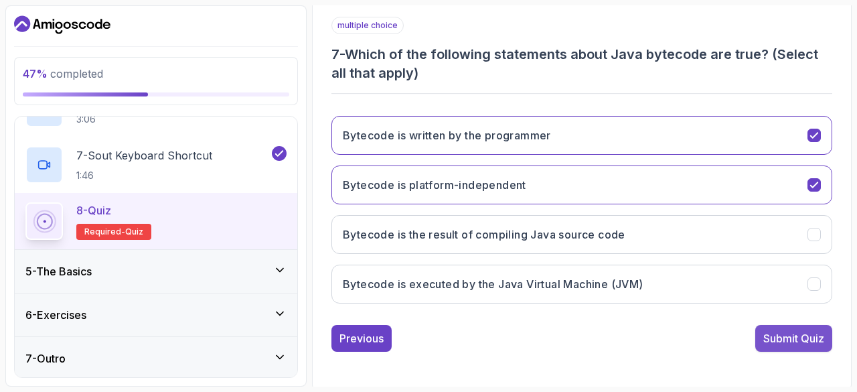
click at [785, 325] on button "Submit Quiz" at bounding box center [793, 338] width 77 height 27
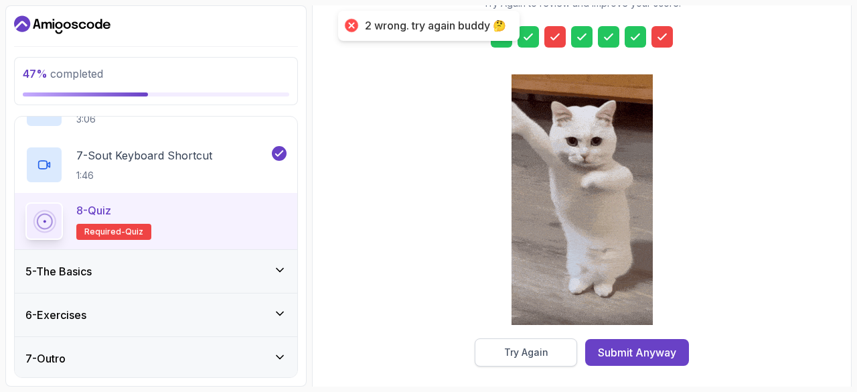
click at [556, 355] on button "Try Again" at bounding box center [526, 352] width 102 height 28
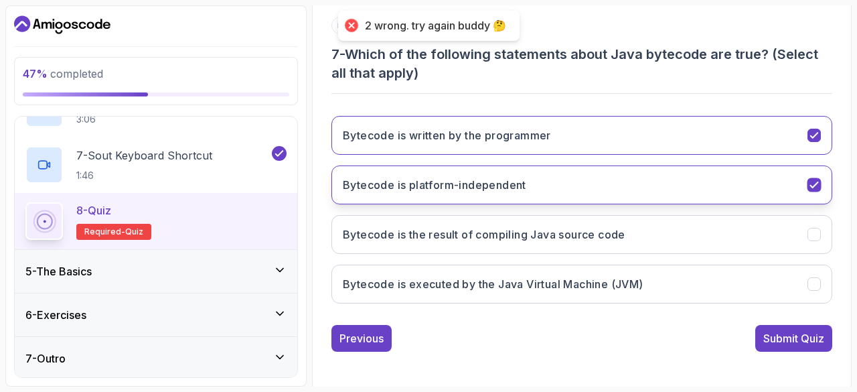
click at [617, 165] on button "Bytecode is platform-independent" at bounding box center [581, 184] width 501 height 39
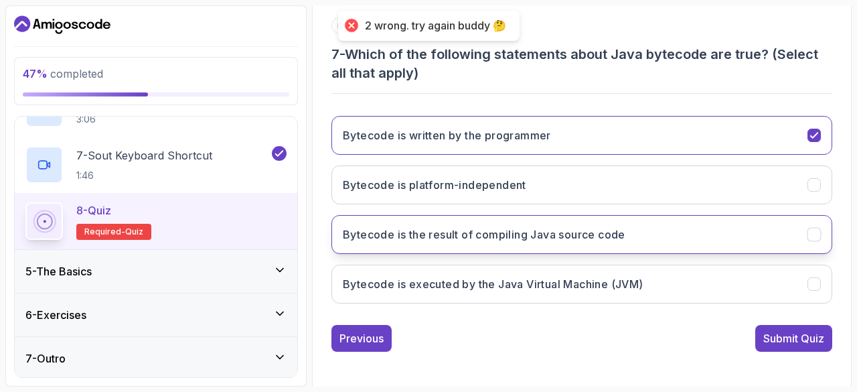
click at [619, 244] on button "Bytecode is the result of compiling Java source code" at bounding box center [581, 234] width 501 height 39
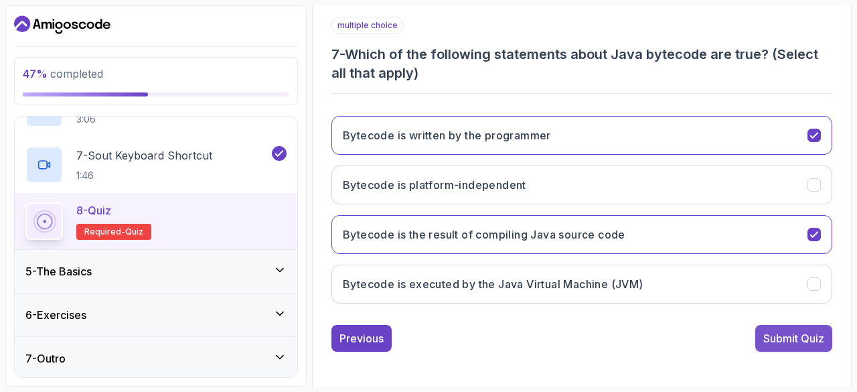
click at [763, 332] on div "Submit Quiz" at bounding box center [793, 338] width 61 height 16
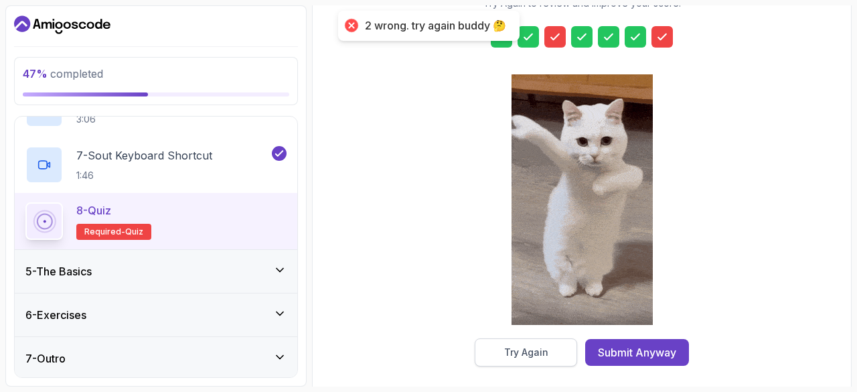
click at [552, 353] on button "Try Again" at bounding box center [526, 352] width 102 height 28
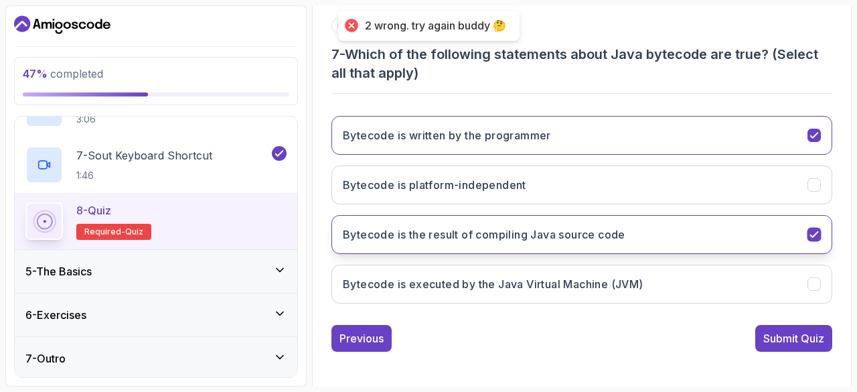
click at [566, 248] on button "Bytecode is the result of compiling Java source code" at bounding box center [581, 234] width 501 height 39
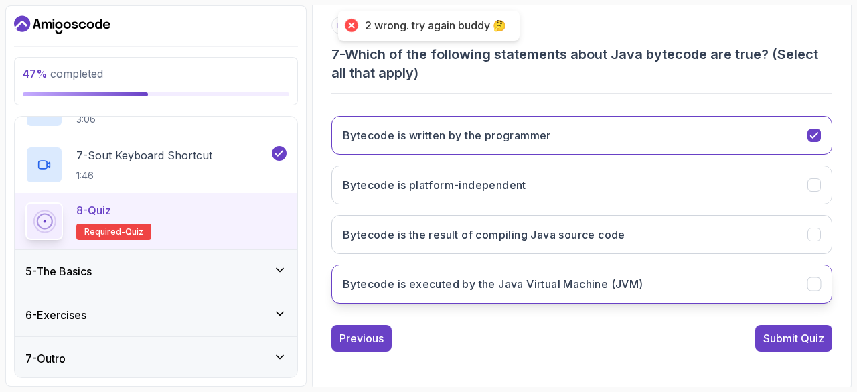
click at [573, 287] on h3 "Bytecode is executed by the Java Virtual Machine (JVM)" at bounding box center [493, 284] width 301 height 16
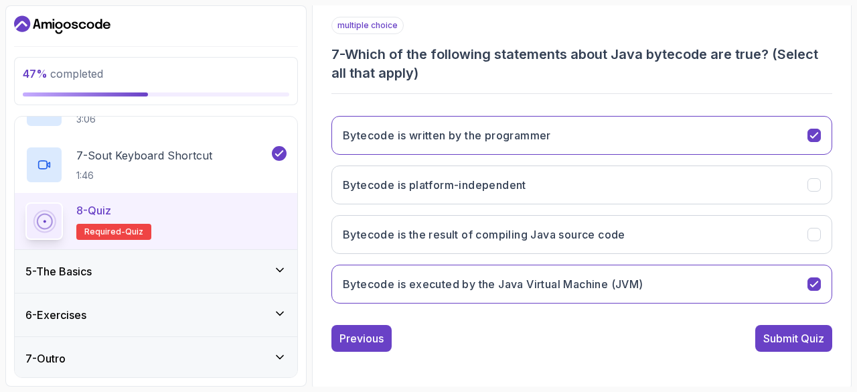
click at [758, 319] on div "multiple choice 7 - Which of the following statements about Java bytecode are t…" at bounding box center [581, 184] width 501 height 335
click at [773, 331] on div "Submit Quiz" at bounding box center [793, 338] width 61 height 16
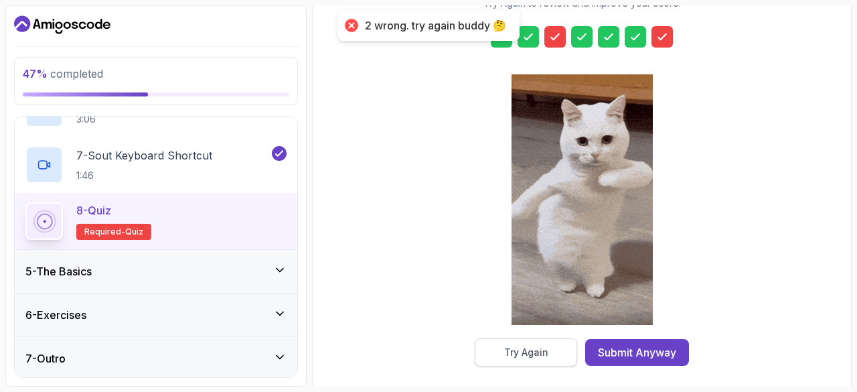
click at [565, 348] on button "Try Again" at bounding box center [526, 352] width 102 height 28
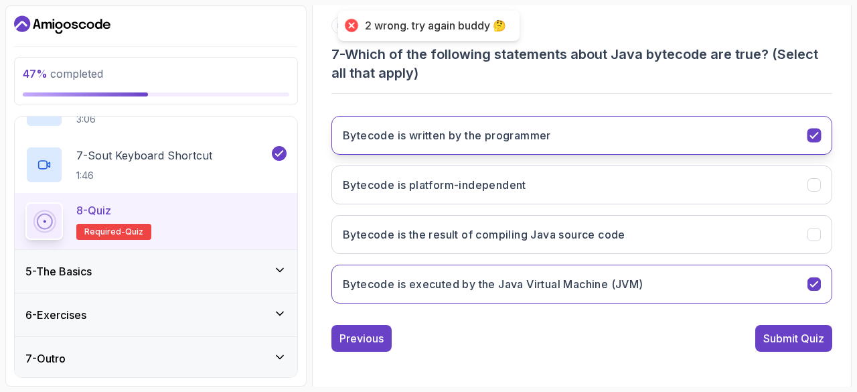
click at [645, 119] on button "Bytecode is written by the programmer" at bounding box center [581, 135] width 501 height 39
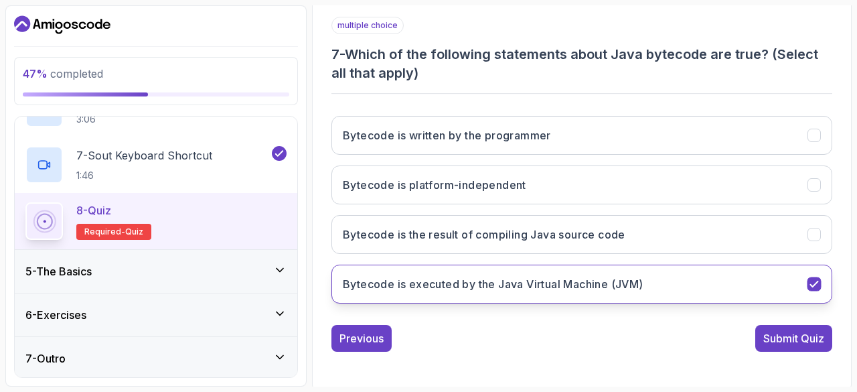
click at [647, 279] on button "Bytecode is executed by the Java Virtual Machine (JVM)" at bounding box center [581, 283] width 501 height 39
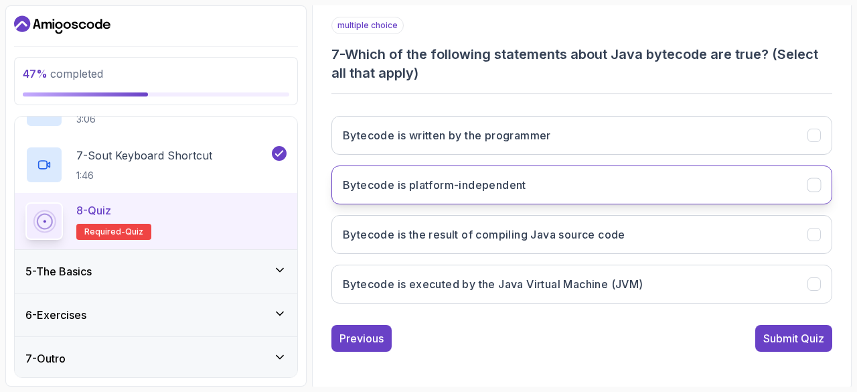
click at [645, 195] on button "Bytecode is platform-independent" at bounding box center [581, 184] width 501 height 39
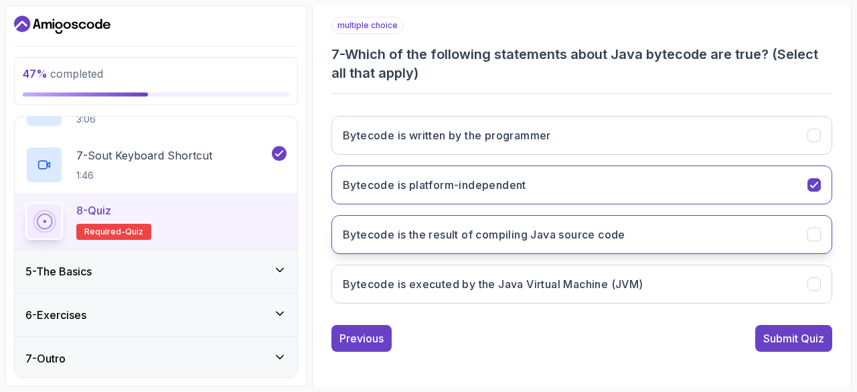
click at [659, 246] on button "Bytecode is the result of compiling Java source code" at bounding box center [581, 234] width 501 height 39
click at [785, 317] on div "multiple choice 7 - Which of the following statements about Java bytecode are t…" at bounding box center [581, 184] width 501 height 335
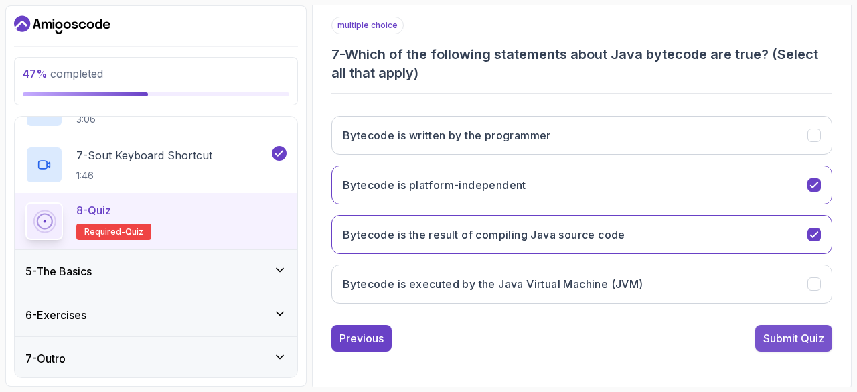
click at [786, 325] on button "Submit Quiz" at bounding box center [793, 338] width 77 height 27
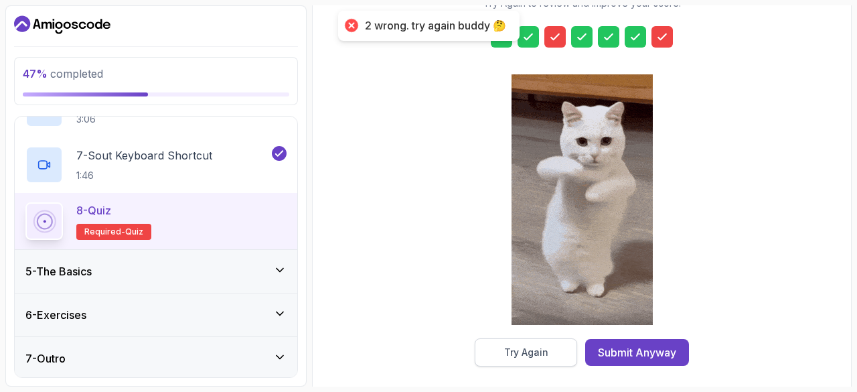
click at [532, 359] on button "Try Again" at bounding box center [526, 352] width 102 height 28
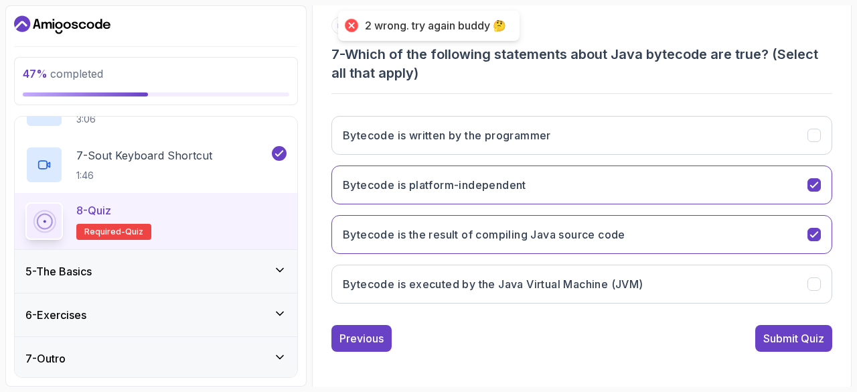
click at [574, 253] on div "Bytecode is written by the programmer Bytecode is platform-independent Bytecode…" at bounding box center [581, 209] width 501 height 209
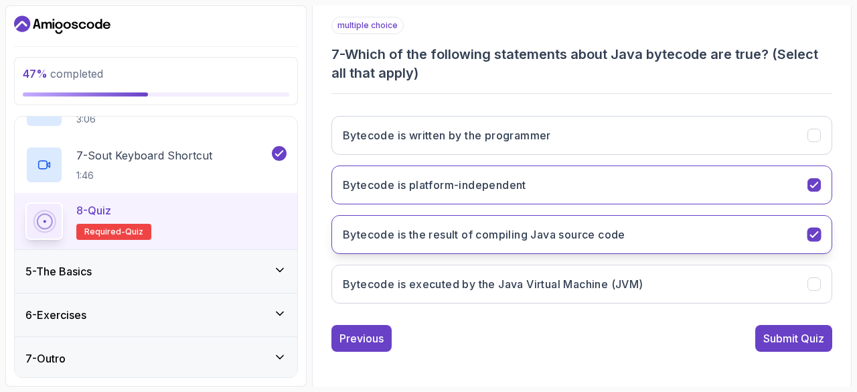
click at [607, 220] on button "Bytecode is the result of compiling Java source code" at bounding box center [581, 234] width 501 height 39
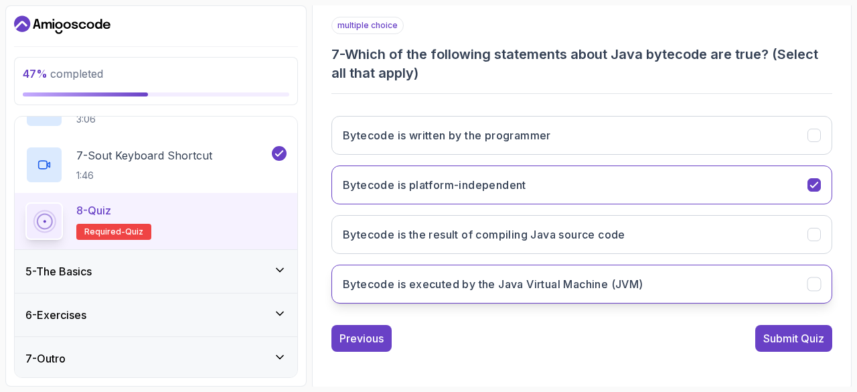
click at [617, 289] on button "Bytecode is executed by the Java Virtual Machine (JVM)" at bounding box center [581, 283] width 501 height 39
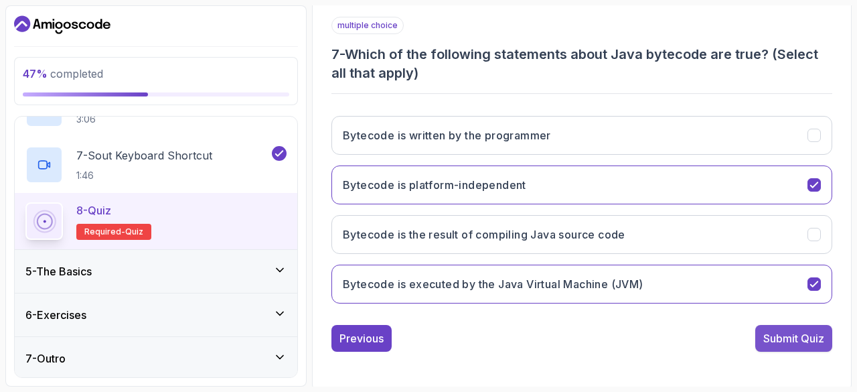
click at [782, 330] on div "Submit Quiz" at bounding box center [793, 338] width 61 height 16
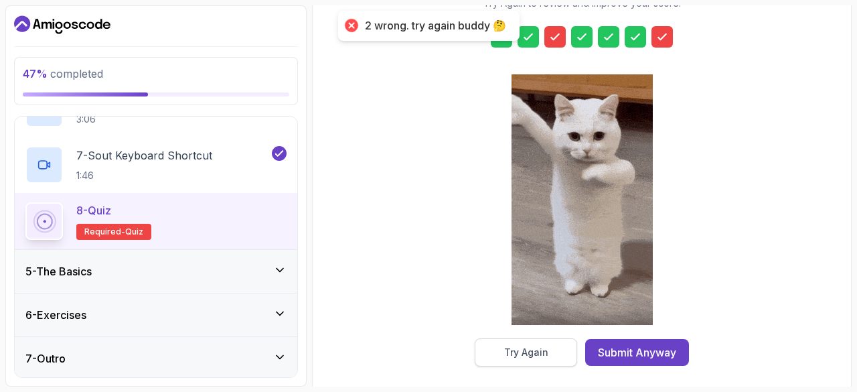
click at [552, 361] on button "Try Again" at bounding box center [526, 352] width 102 height 28
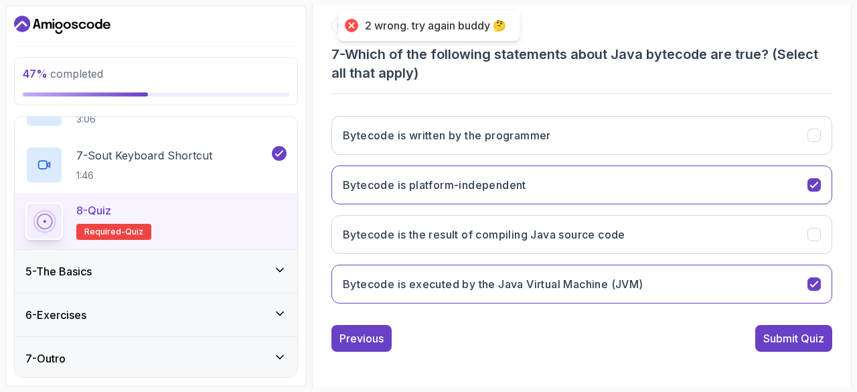
click at [603, 254] on div "Bytecode is written by the programmer Bytecode is platform-independent Bytecode…" at bounding box center [581, 209] width 501 height 209
click at [641, 205] on div "Bytecode is written by the programmer Bytecode is platform-independent Bytecode…" at bounding box center [581, 209] width 501 height 209
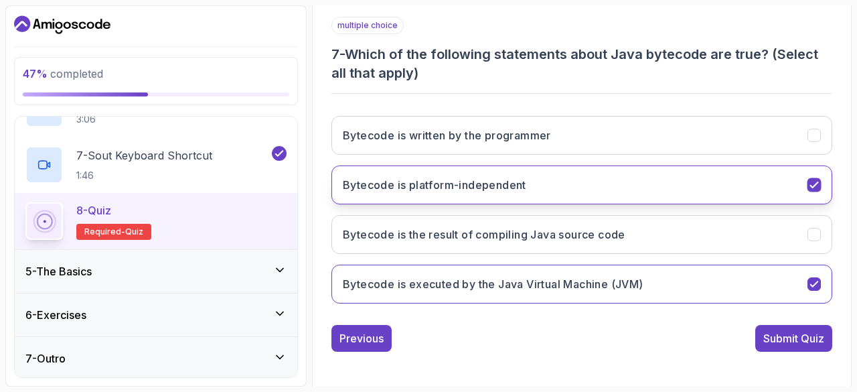
click at [648, 175] on button "Bytecode is platform-independent" at bounding box center [581, 184] width 501 height 39
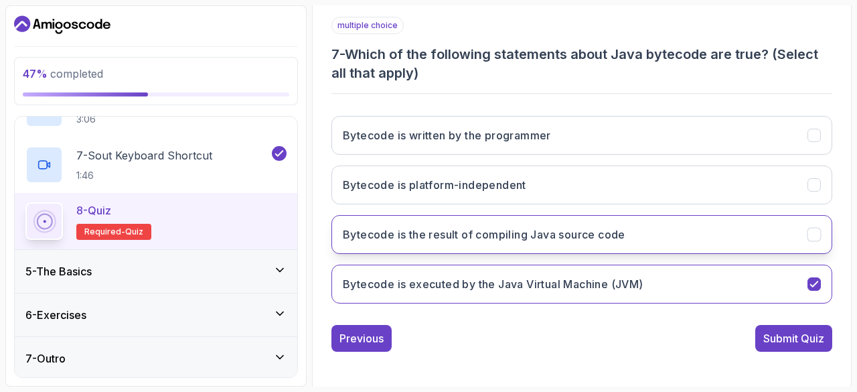
click at [660, 223] on button "Bytecode is the result of compiling Java source code" at bounding box center [581, 234] width 501 height 39
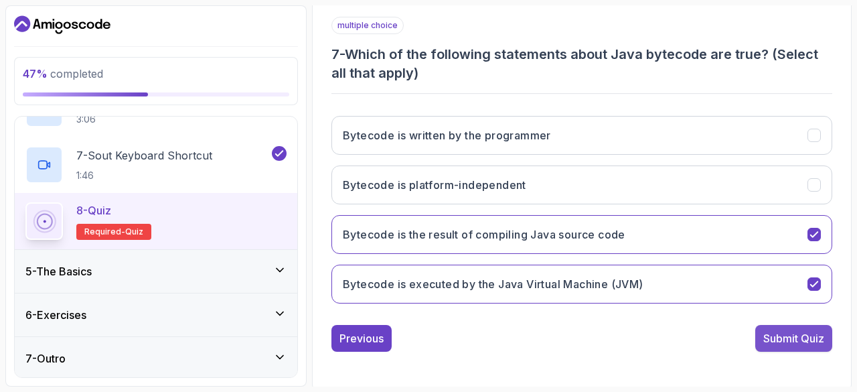
click at [765, 325] on button "Submit Quiz" at bounding box center [793, 338] width 77 height 27
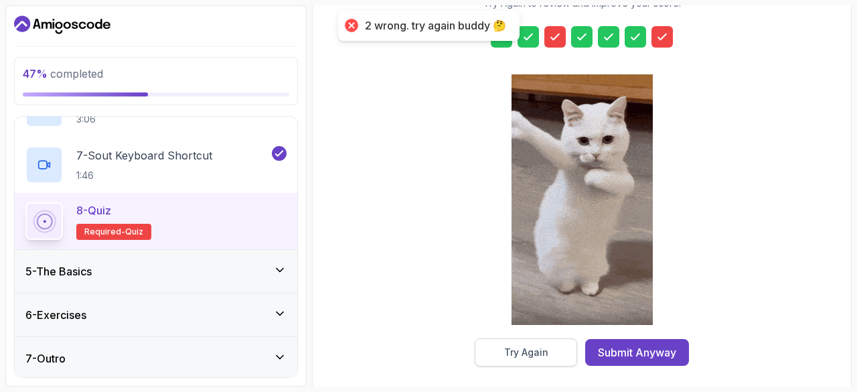
click at [506, 350] on div "Try Again" at bounding box center [526, 351] width 44 height 13
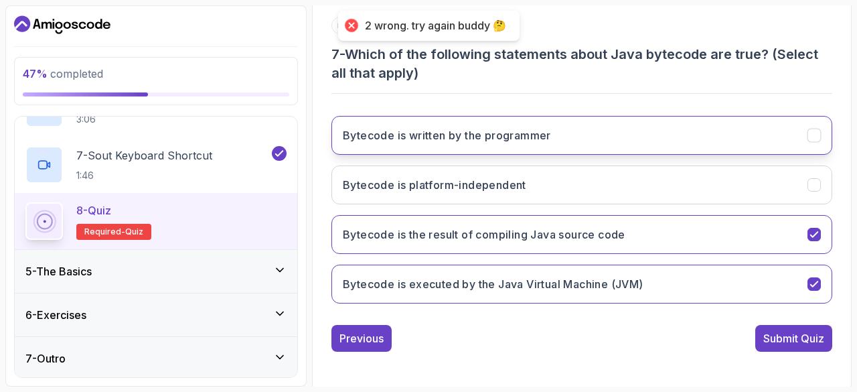
click at [493, 149] on button "Bytecode is written by the programmer" at bounding box center [581, 135] width 501 height 39
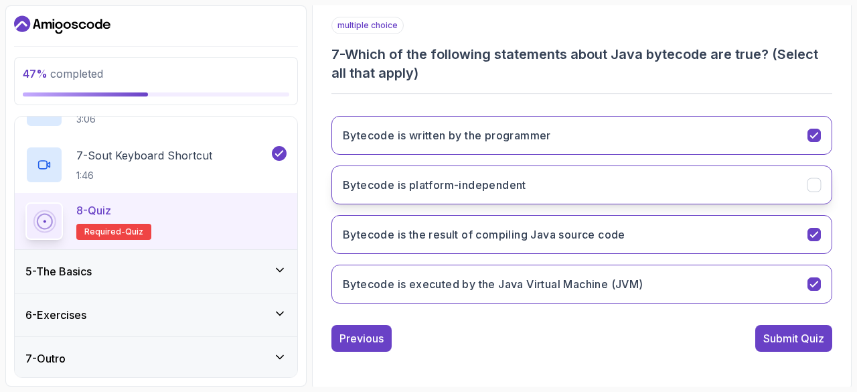
drag, startPoint x: 562, startPoint y: 215, endPoint x: 570, endPoint y: 199, distance: 17.7
click at [570, 199] on div "Bytecode is written by the programmer Bytecode is platform-independent Bytecode…" at bounding box center [581, 209] width 501 height 209
click at [570, 199] on button "Bytecode is platform-independent" at bounding box center [581, 184] width 501 height 39
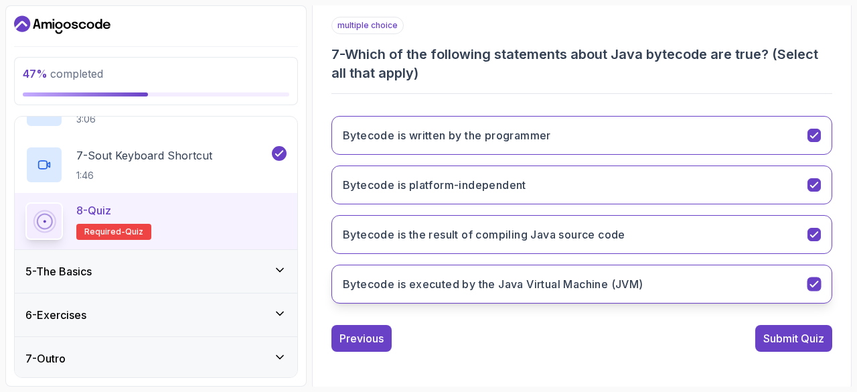
click at [593, 281] on h3 "Bytecode is executed by the Java Virtual Machine (JVM)" at bounding box center [493, 284] width 301 height 16
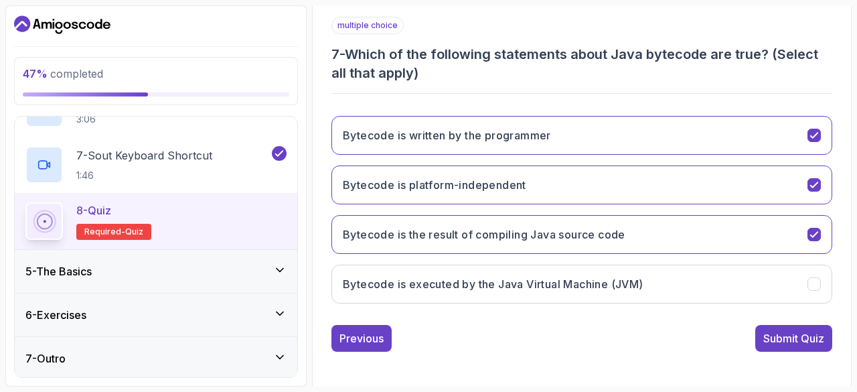
click at [777, 320] on div "multiple choice 7 - Which of the following statements about Java bytecode are t…" at bounding box center [581, 184] width 501 height 335
click at [779, 326] on button "Submit Quiz" at bounding box center [793, 338] width 77 height 27
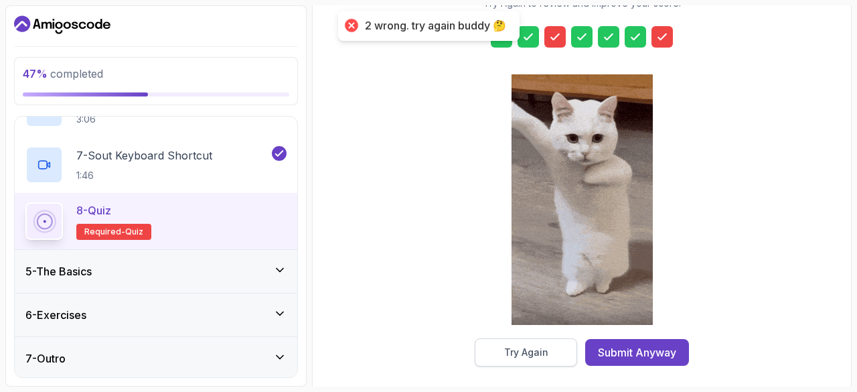
click at [532, 349] on div "Try Again" at bounding box center [526, 351] width 44 height 13
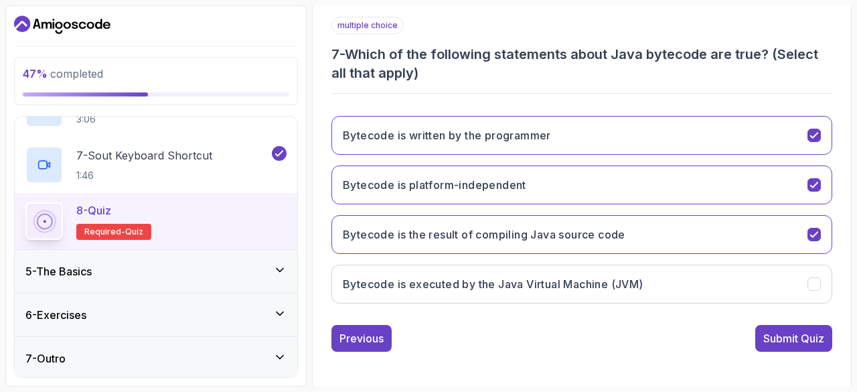
click at [600, 212] on div "Bytecode is written by the programmer Bytecode is platform-independent Bytecode…" at bounding box center [581, 209] width 501 height 209
click at [604, 239] on h3 "Bytecode is the result of compiling Java source code" at bounding box center [484, 234] width 283 height 16
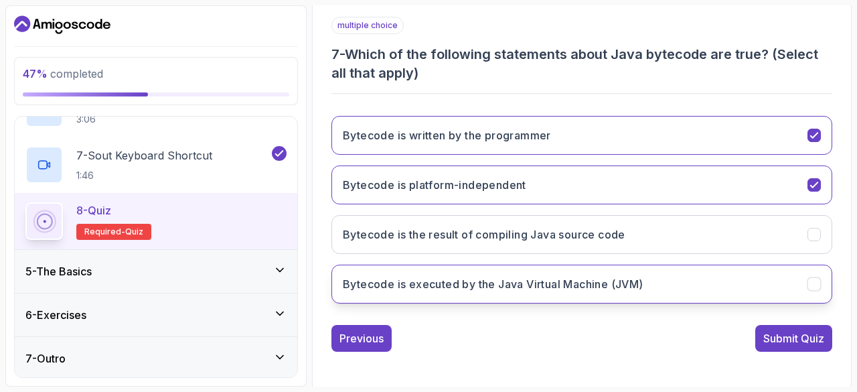
click at [603, 283] on h3 "Bytecode is executed by the Java Virtual Machine (JVM)" at bounding box center [493, 284] width 301 height 16
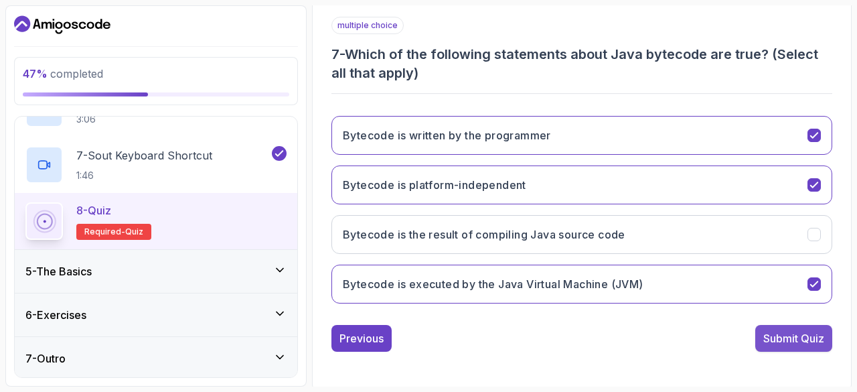
click at [790, 331] on div "Submit Quiz" at bounding box center [793, 338] width 61 height 16
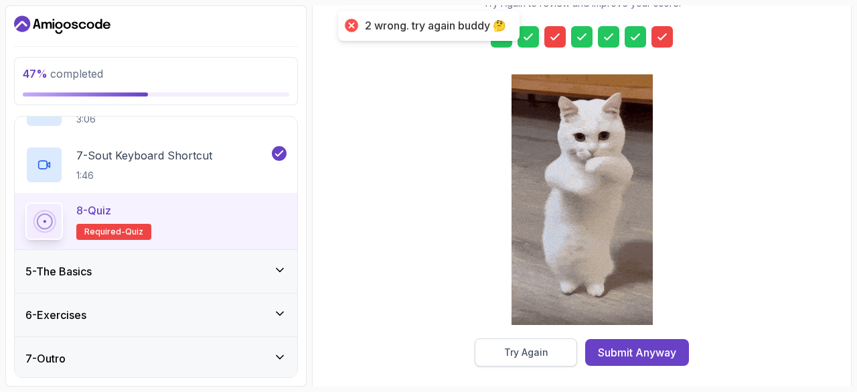
click at [572, 358] on button "Try Again" at bounding box center [526, 352] width 102 height 28
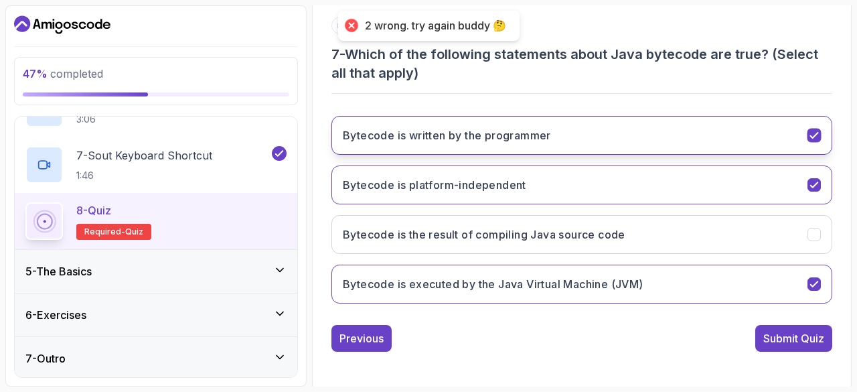
click at [562, 137] on button "Bytecode is written by the programmer" at bounding box center [581, 135] width 501 height 39
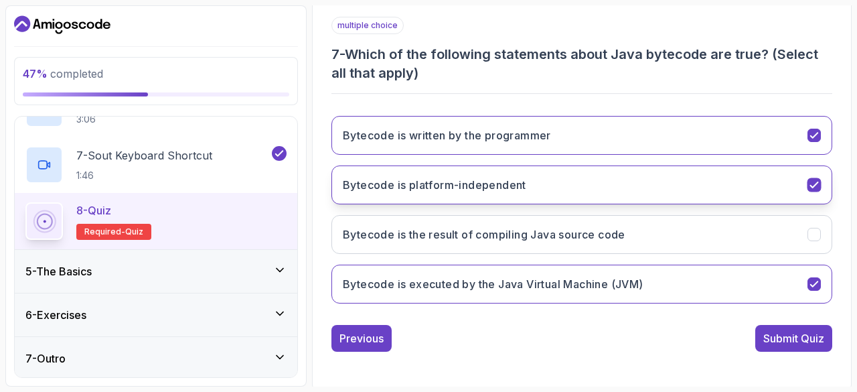
click at [591, 174] on button "Bytecode is platform-independent" at bounding box center [581, 184] width 501 height 39
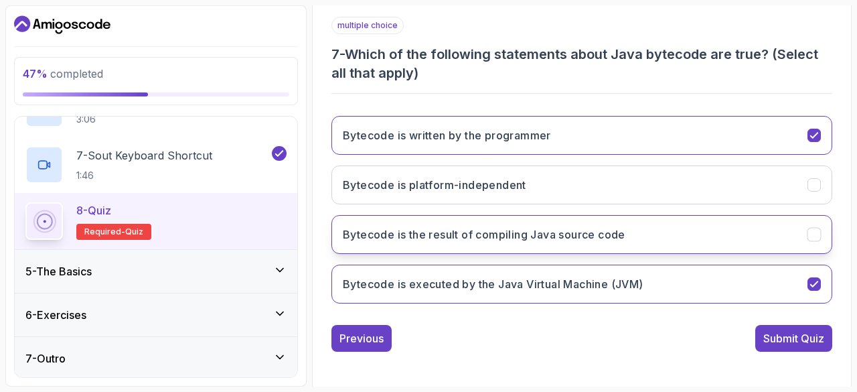
click at [608, 230] on h3 "Bytecode is the result of compiling Java source code" at bounding box center [484, 234] width 283 height 16
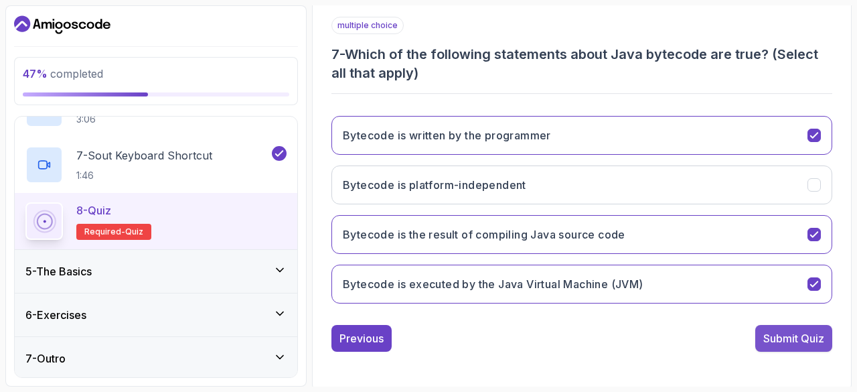
click at [785, 330] on div "Submit Quiz" at bounding box center [793, 338] width 61 height 16
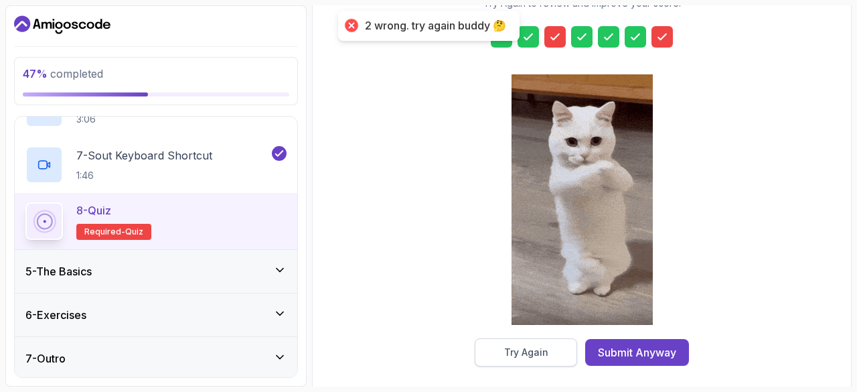
click at [554, 345] on button "Try Again" at bounding box center [526, 352] width 102 height 28
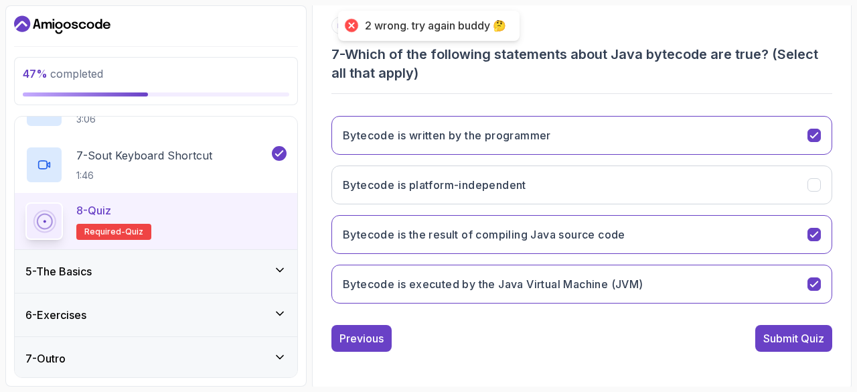
click at [595, 254] on div "Bytecode is written by the programmer Bytecode is platform-independent Bytecode…" at bounding box center [581, 209] width 501 height 209
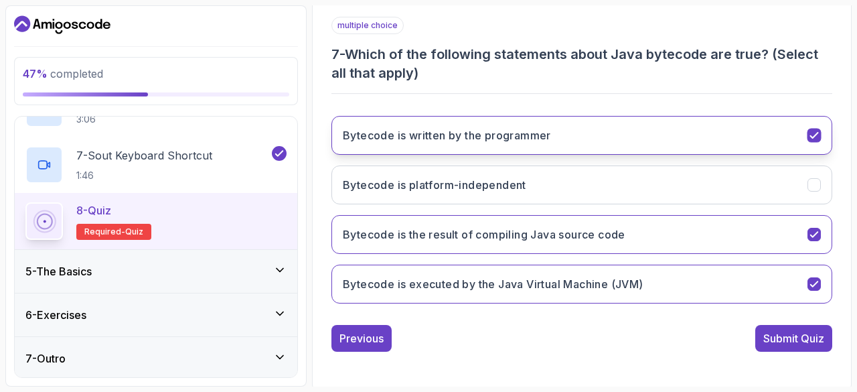
click at [663, 141] on button "Bytecode is written by the programmer" at bounding box center [581, 135] width 501 height 39
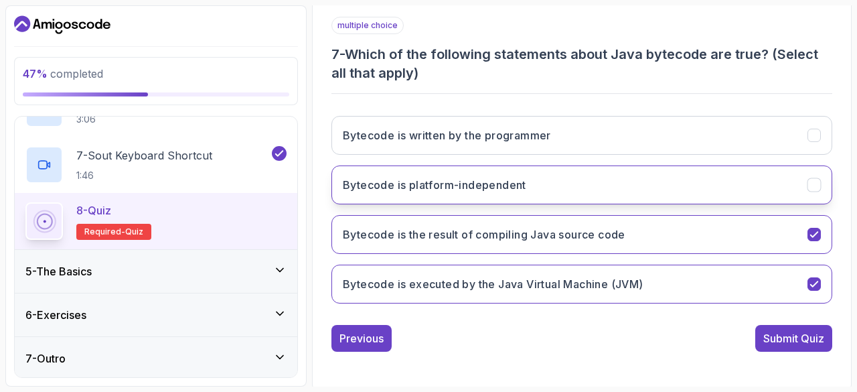
click at [671, 172] on button "Bytecode is platform-independent" at bounding box center [581, 184] width 501 height 39
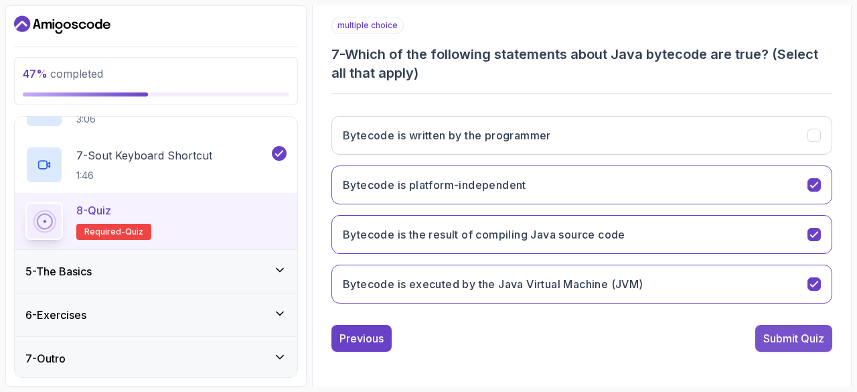
click at [758, 325] on button "Submit Quiz" at bounding box center [793, 338] width 77 height 27
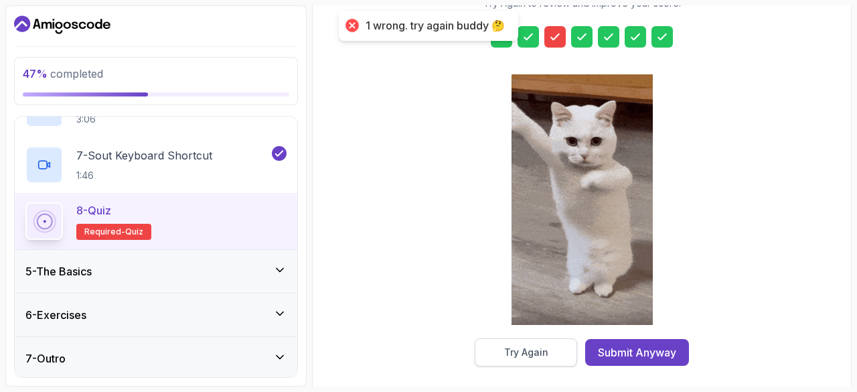
click at [521, 354] on div "Try Again" at bounding box center [526, 351] width 44 height 13
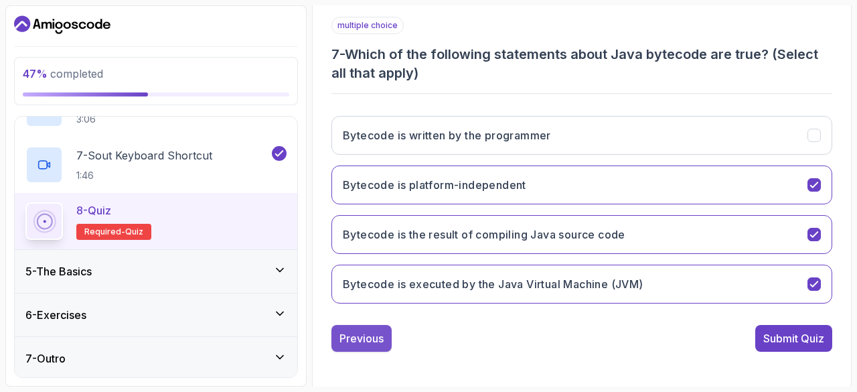
click at [371, 325] on button "Previous" at bounding box center [361, 338] width 60 height 27
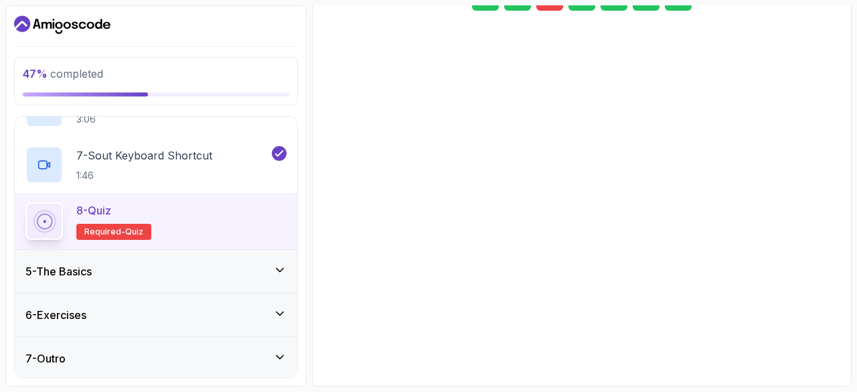
click at [371, 324] on button "Previous" at bounding box center [361, 334] width 60 height 27
click at [371, 324] on div "Previous" at bounding box center [361, 328] width 44 height 16
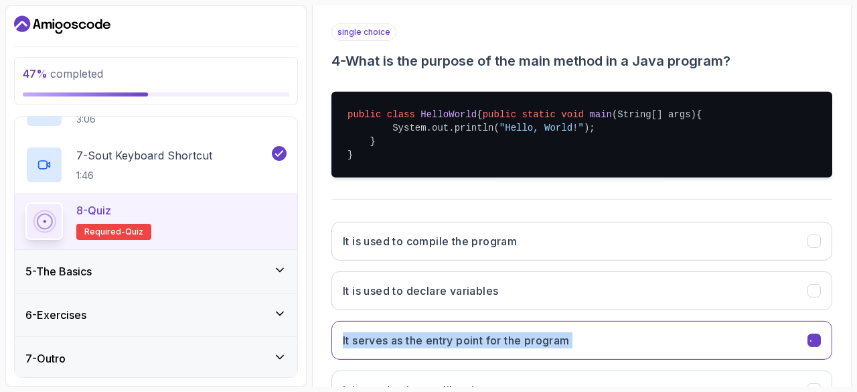
click at [371, 324] on div "It is used to compile the program It is used to declare variables It serves as …" at bounding box center [581, 315] width 501 height 209
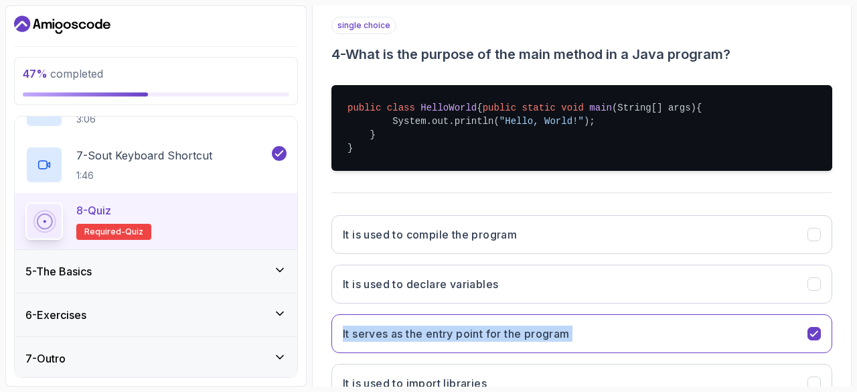
click at [371, 324] on div "It is used to compile the program It is used to declare variables It serves as …" at bounding box center [581, 308] width 501 height 209
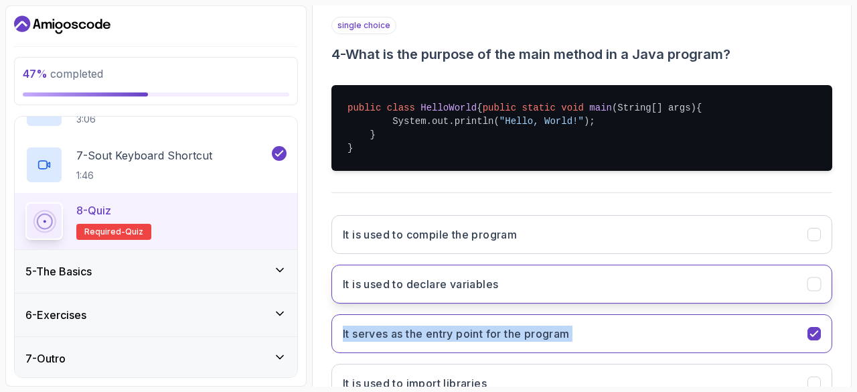
scroll to position [356, 0]
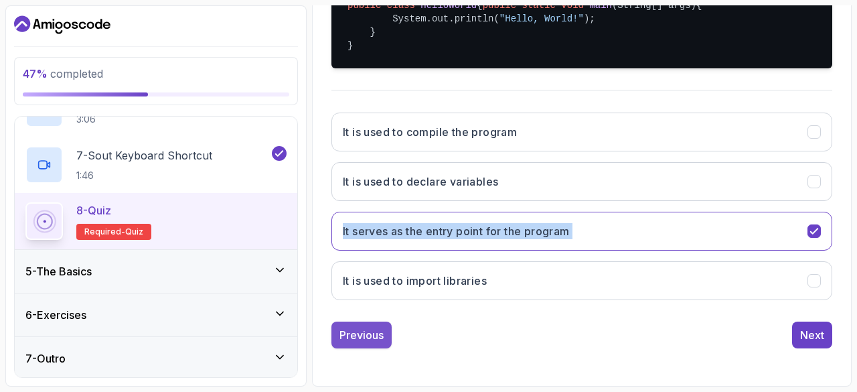
click at [358, 336] on div "Previous" at bounding box center [361, 335] width 44 height 16
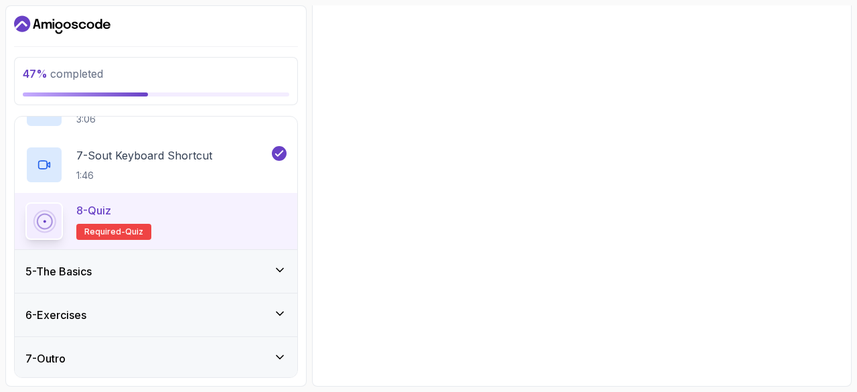
scroll to position [243, 0]
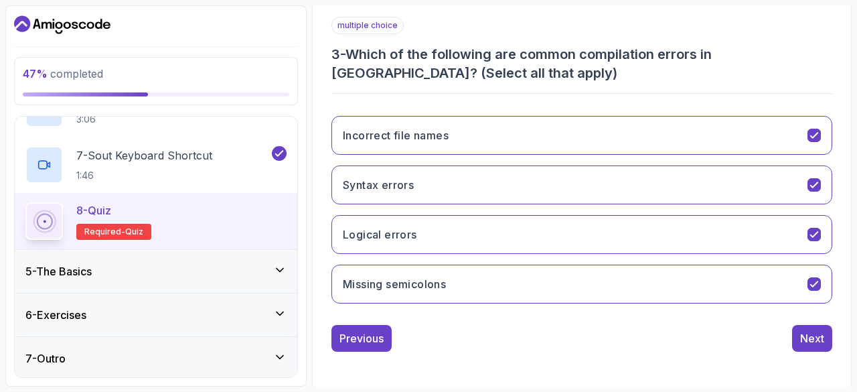
drag, startPoint x: 358, startPoint y: 336, endPoint x: 699, endPoint y: 350, distance: 341.8
click at [699, 350] on div "1 2 3 4 5 6 7 multiple choice 3 - Which of the following are common compilation…" at bounding box center [582, 149] width 522 height 426
click at [576, 239] on button "Logical errors" at bounding box center [581, 234] width 501 height 39
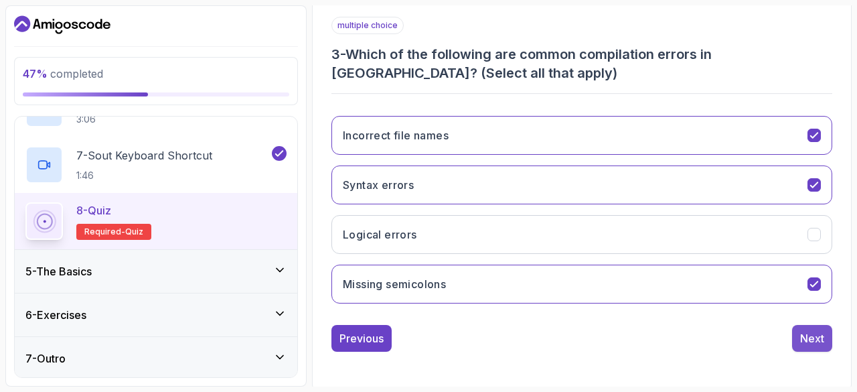
click at [805, 331] on div "Next" at bounding box center [812, 338] width 24 height 16
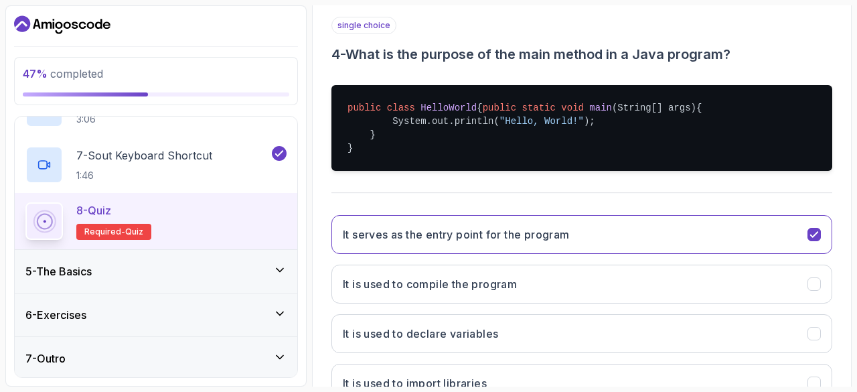
scroll to position [356, 0]
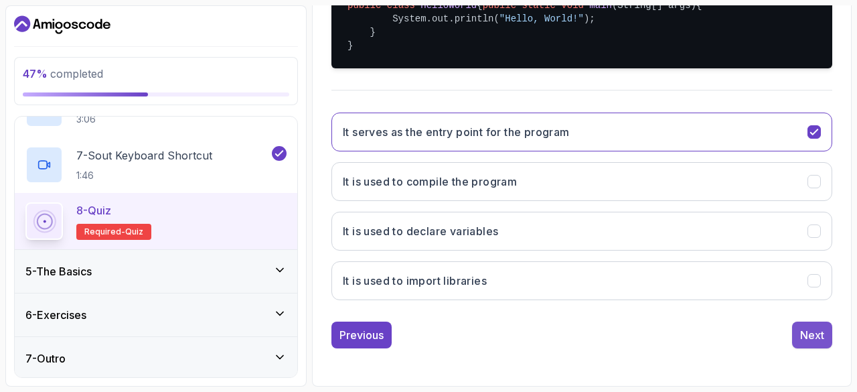
click at [814, 333] on div "Next" at bounding box center [812, 335] width 24 height 16
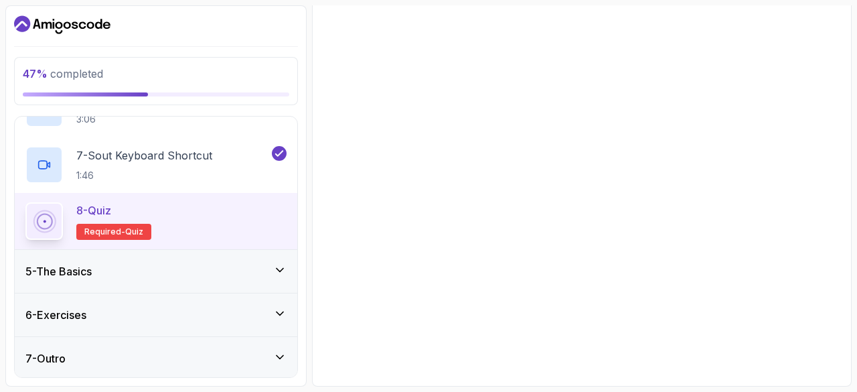
click at [814, 333] on div "Next" at bounding box center [812, 335] width 24 height 16
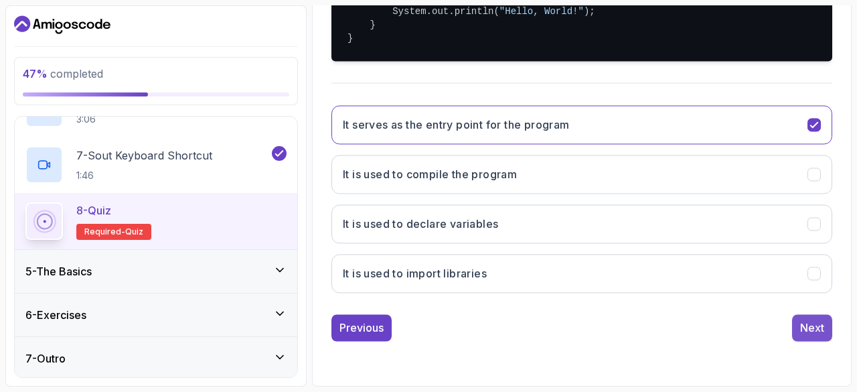
scroll to position [243, 0]
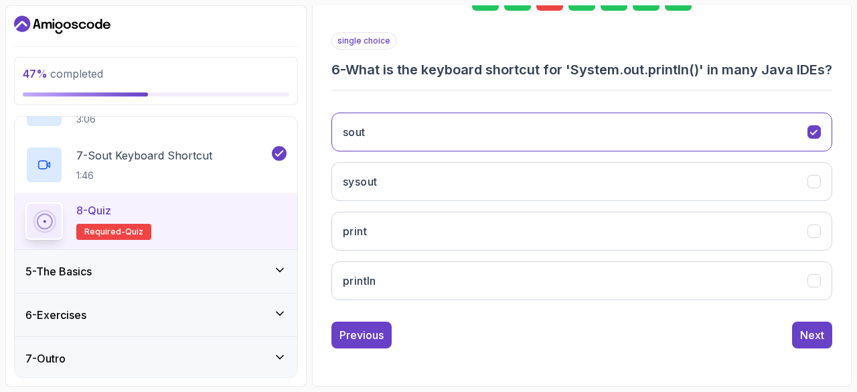
click at [814, 333] on div "Next" at bounding box center [812, 335] width 24 height 16
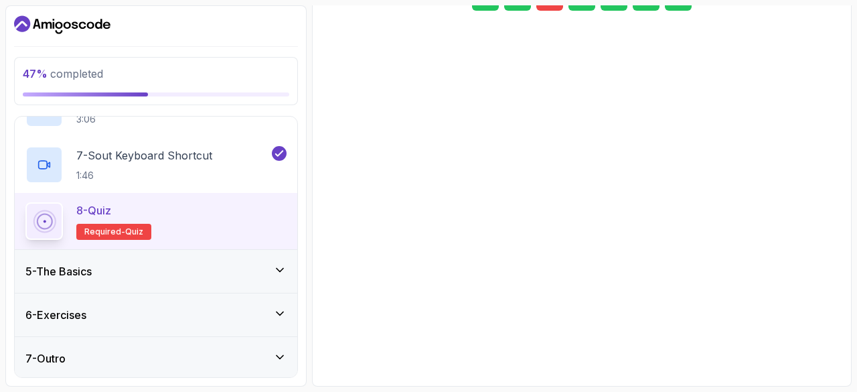
click at [814, 333] on div "Next" at bounding box center [812, 327] width 24 height 16
click at [814, 333] on div "Submit Quiz" at bounding box center [793, 338] width 61 height 16
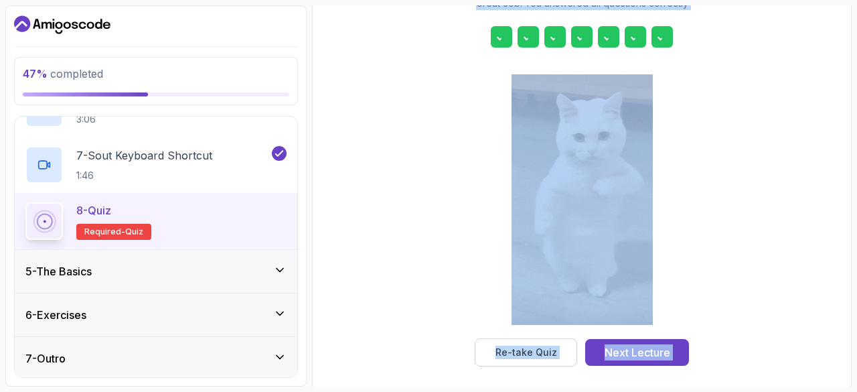
click at [814, 333] on div "You're score is 100 % Great Job! You answered all questions correctly Re-take Q…" at bounding box center [582, 151] width 522 height 430
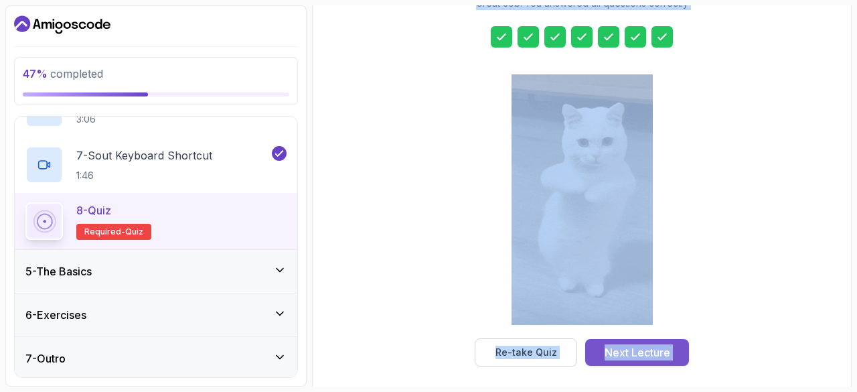
click at [637, 348] on div "Next Lecture" at bounding box center [638, 352] width 66 height 16
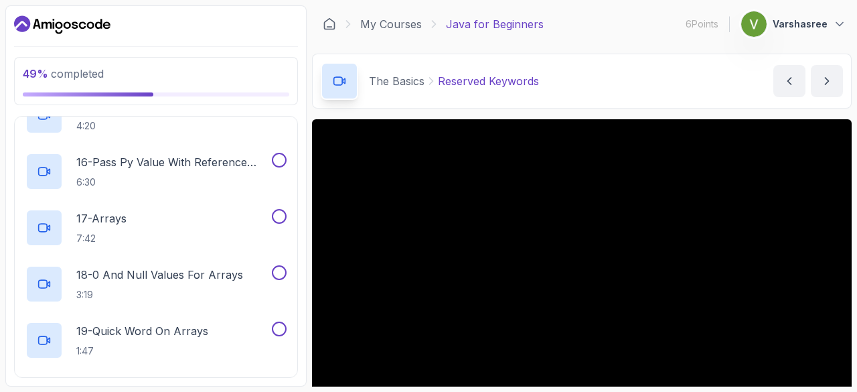
scroll to position [1165, 0]
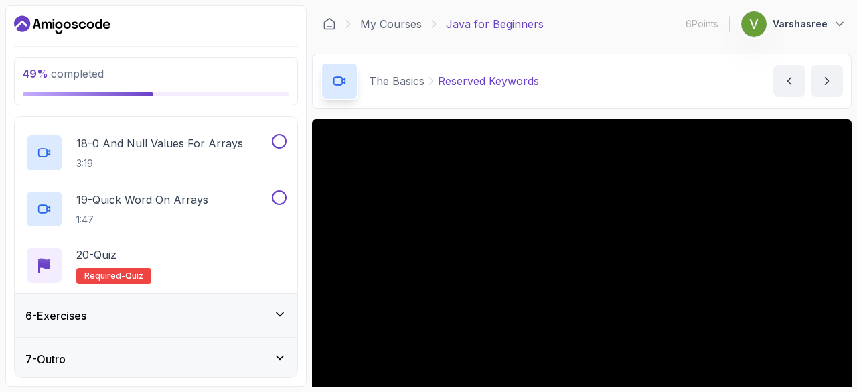
click at [173, 323] on div "6 - Exercises" at bounding box center [156, 315] width 283 height 43
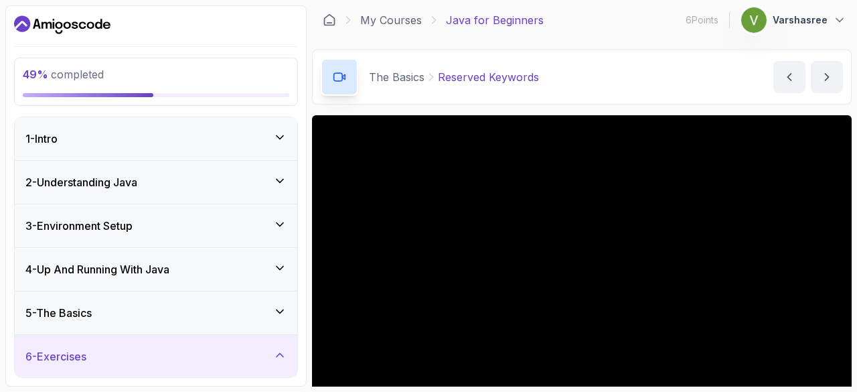
scroll to position [0, 0]
